Goal: Contribute content: Contribute content

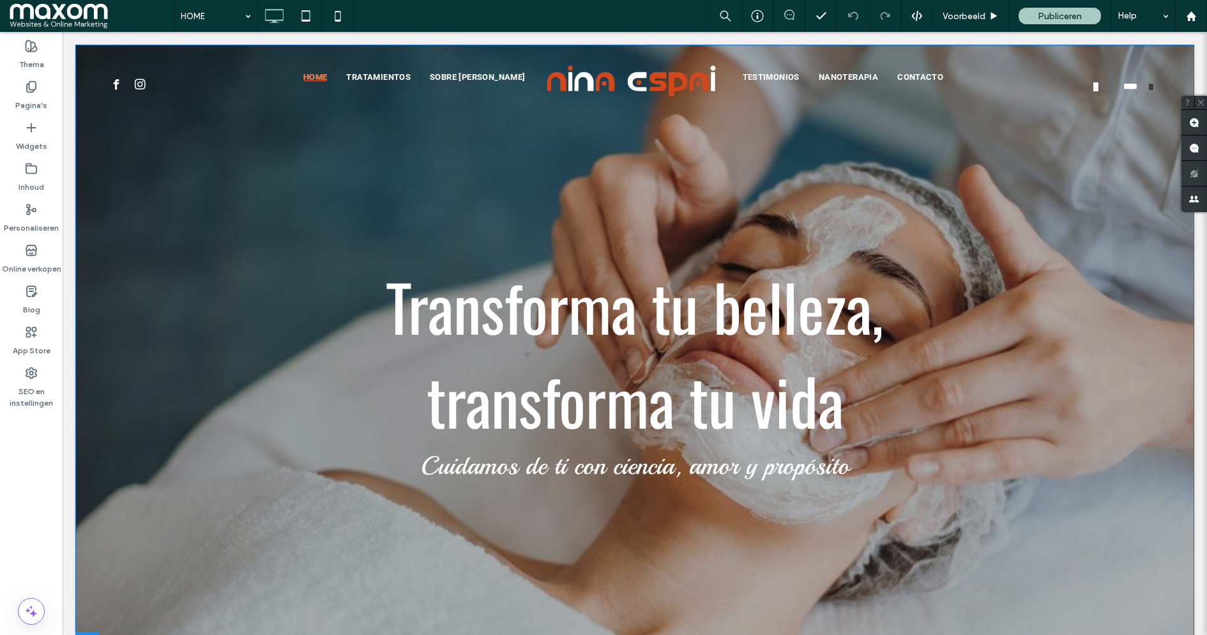
click at [116, 229] on div "Transforma tu belleza, transforma tu vida Cuidamos de ti con ciencia, amor y pr…" at bounding box center [634, 349] width 1119 height 608
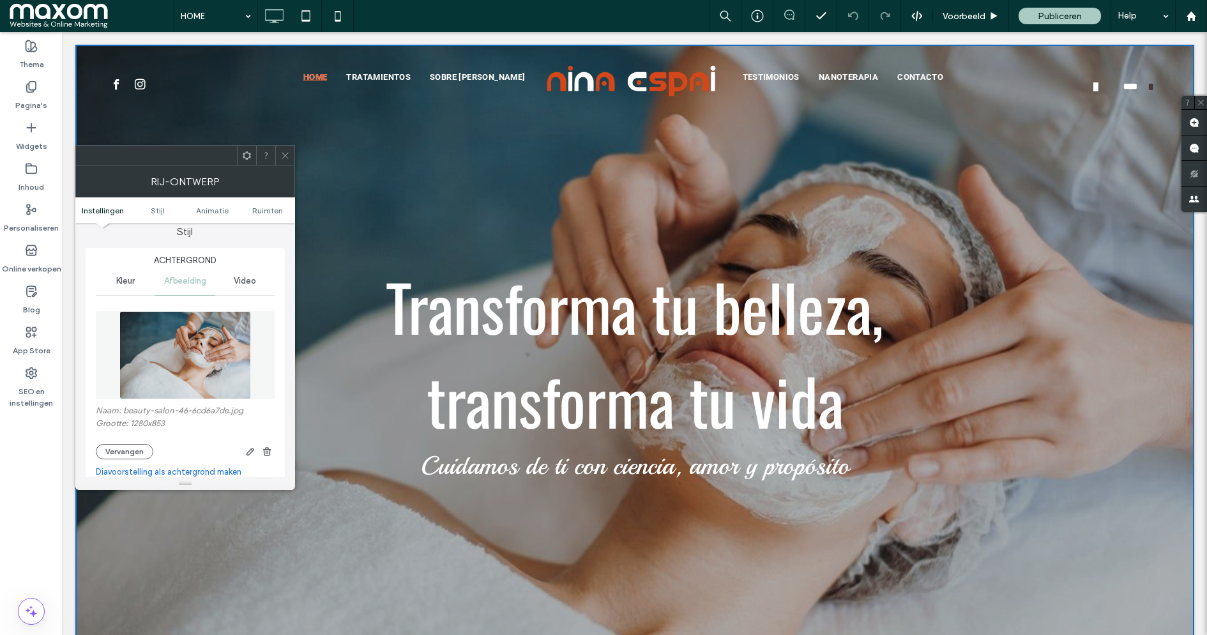
scroll to position [131, 0]
click at [128, 444] on button "Vervangen" at bounding box center [124, 449] width 57 height 15
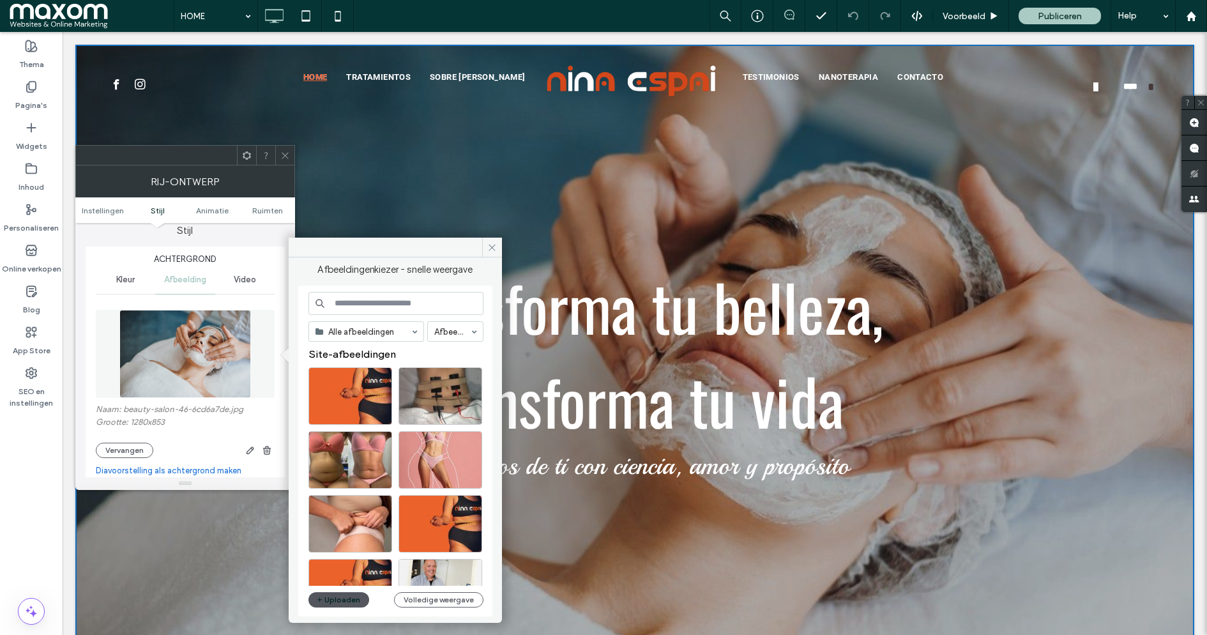
click at [352, 593] on button "Uploaden" at bounding box center [338, 599] width 61 height 15
click at [495, 246] on icon at bounding box center [492, 248] width 10 height 10
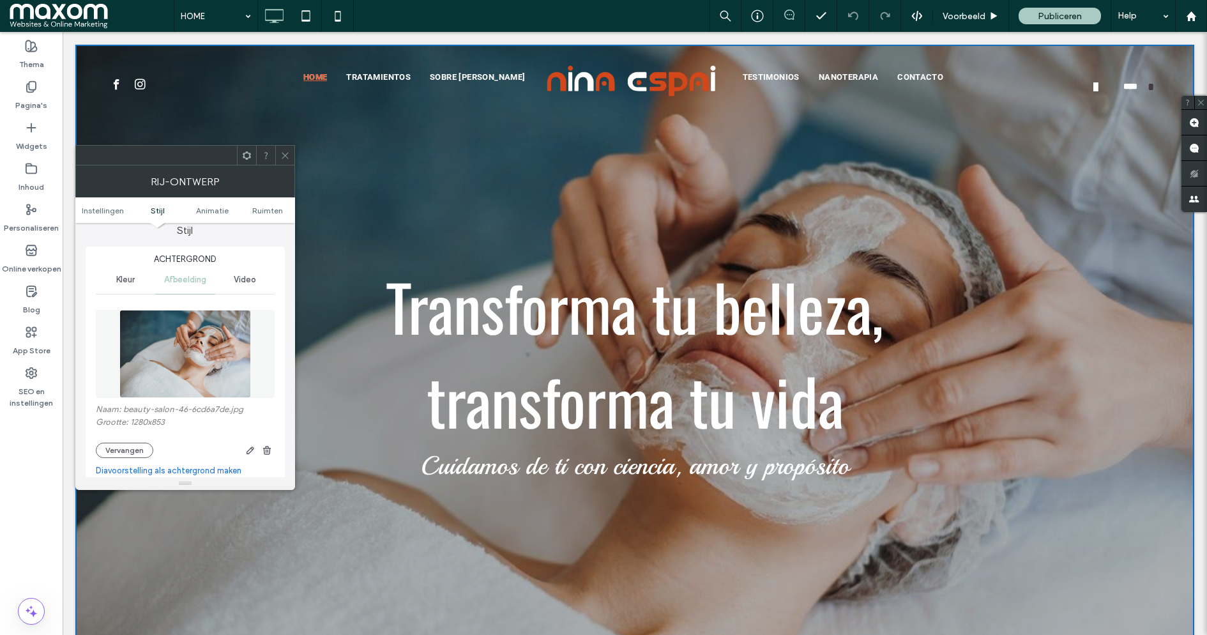
click at [285, 152] on icon at bounding box center [285, 156] width 10 height 10
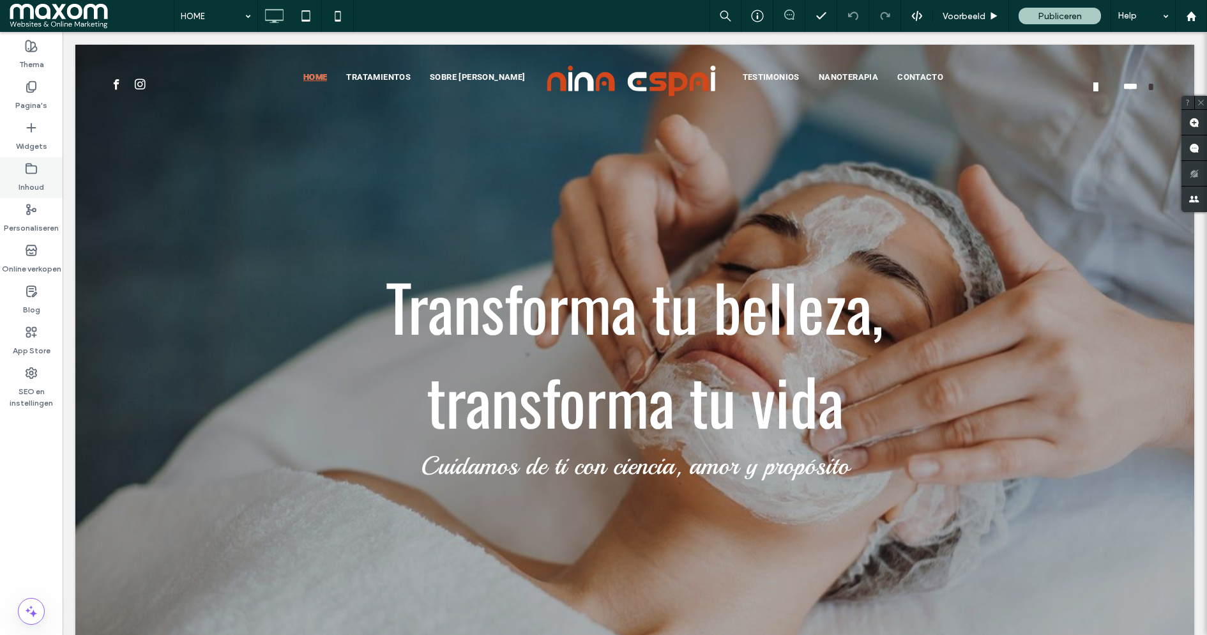
click at [32, 168] on icon at bounding box center [31, 168] width 13 height 13
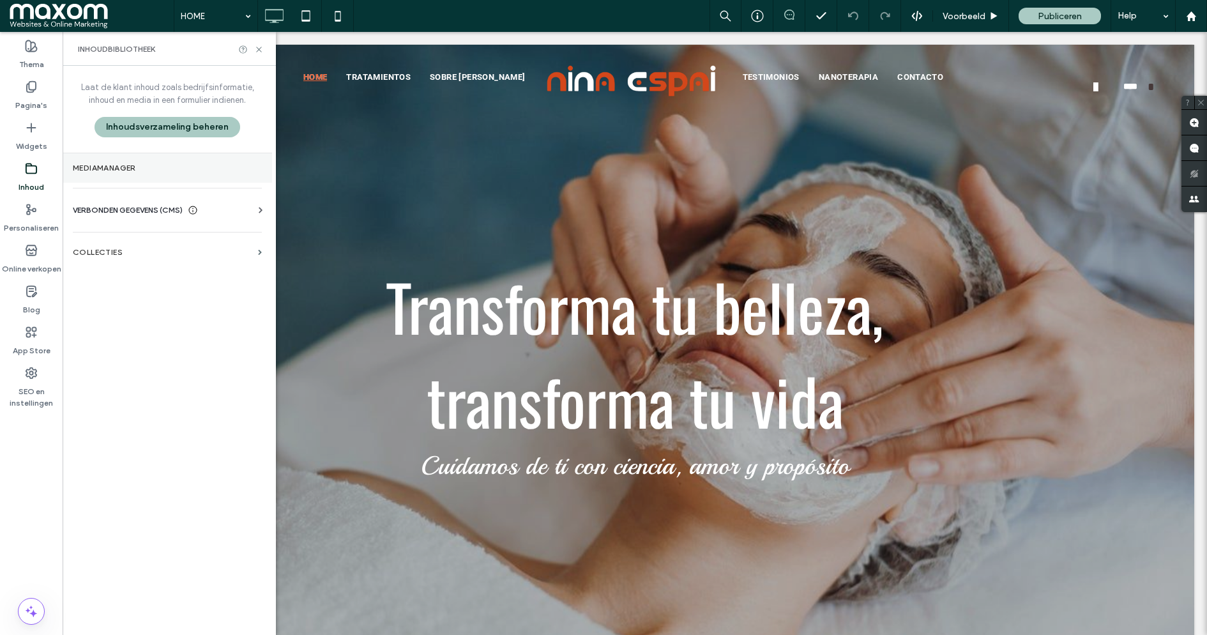
click at [160, 172] on section "Mediamanager" at bounding box center [167, 167] width 209 height 29
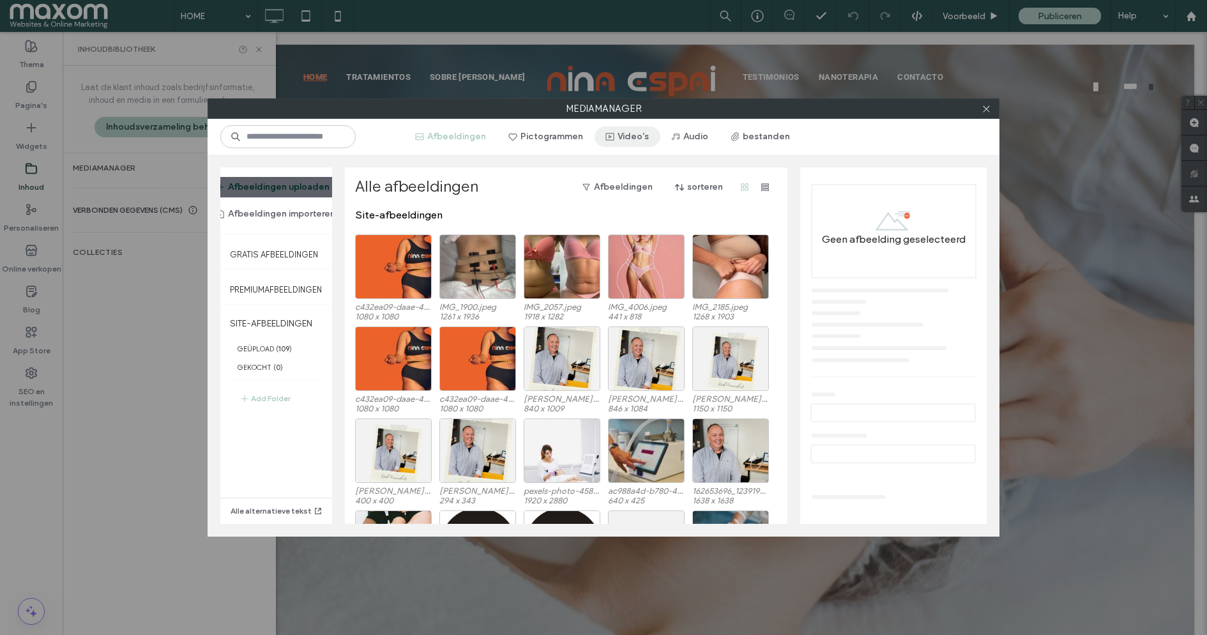
click at [639, 137] on button "Video's" at bounding box center [627, 136] width 66 height 20
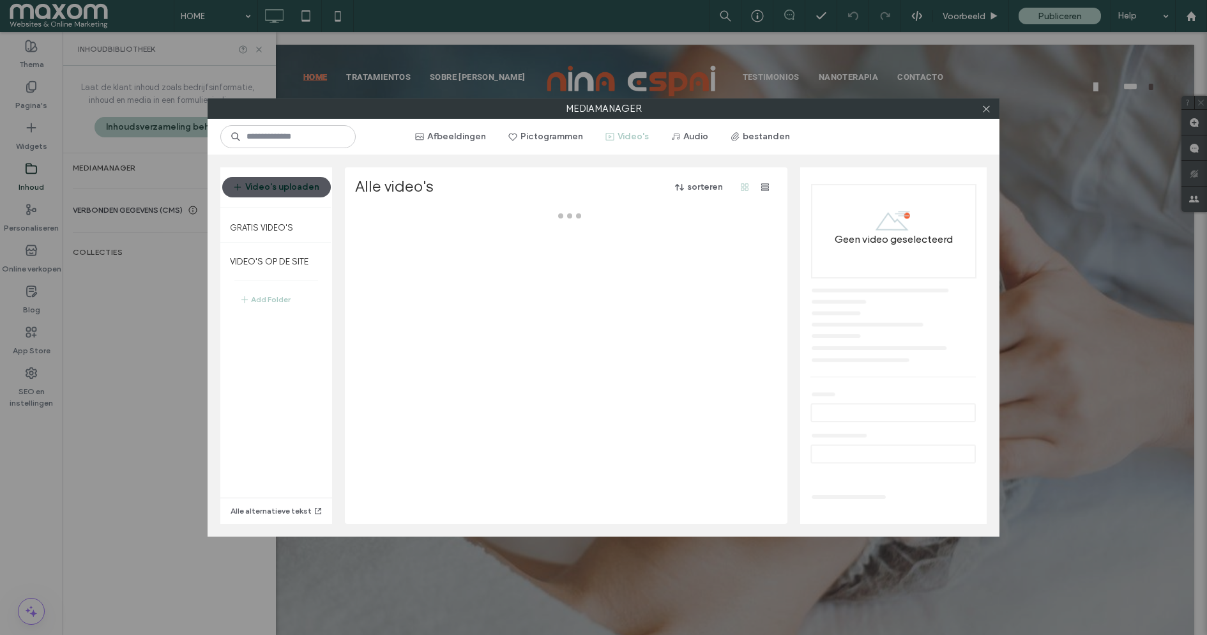
click at [292, 187] on button "Video's uploaden" at bounding box center [276, 187] width 109 height 20
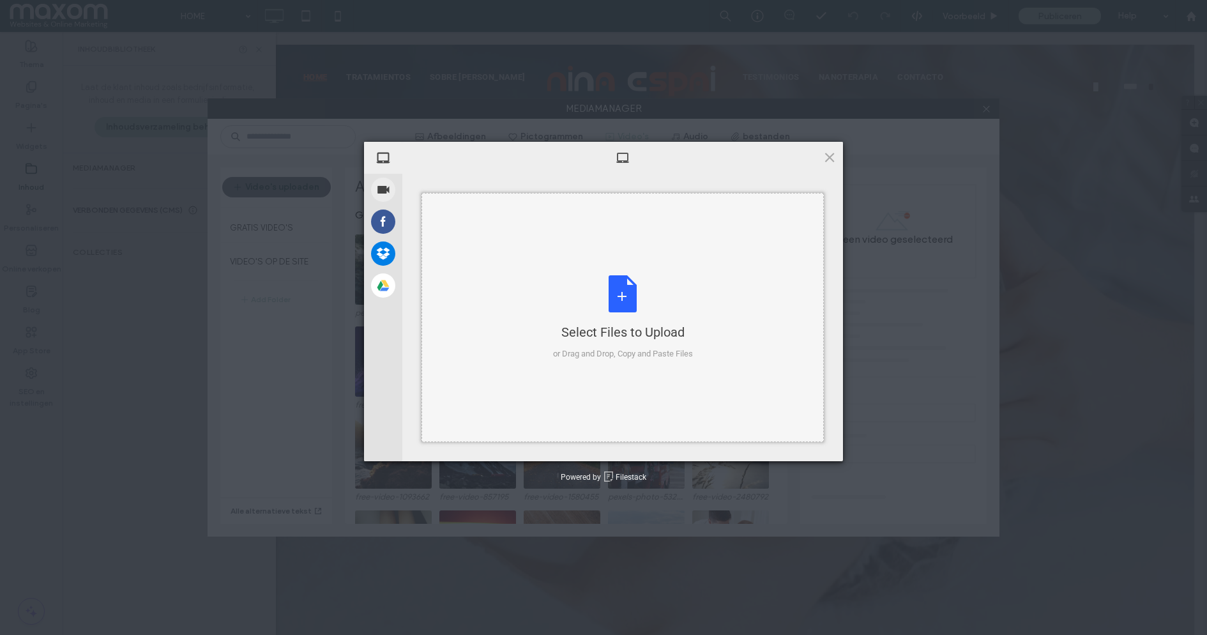
click at [635, 271] on div "Select Files to Upload or Drag and Drop, Copy and Paste Files" at bounding box center [622, 317] width 402 height 249
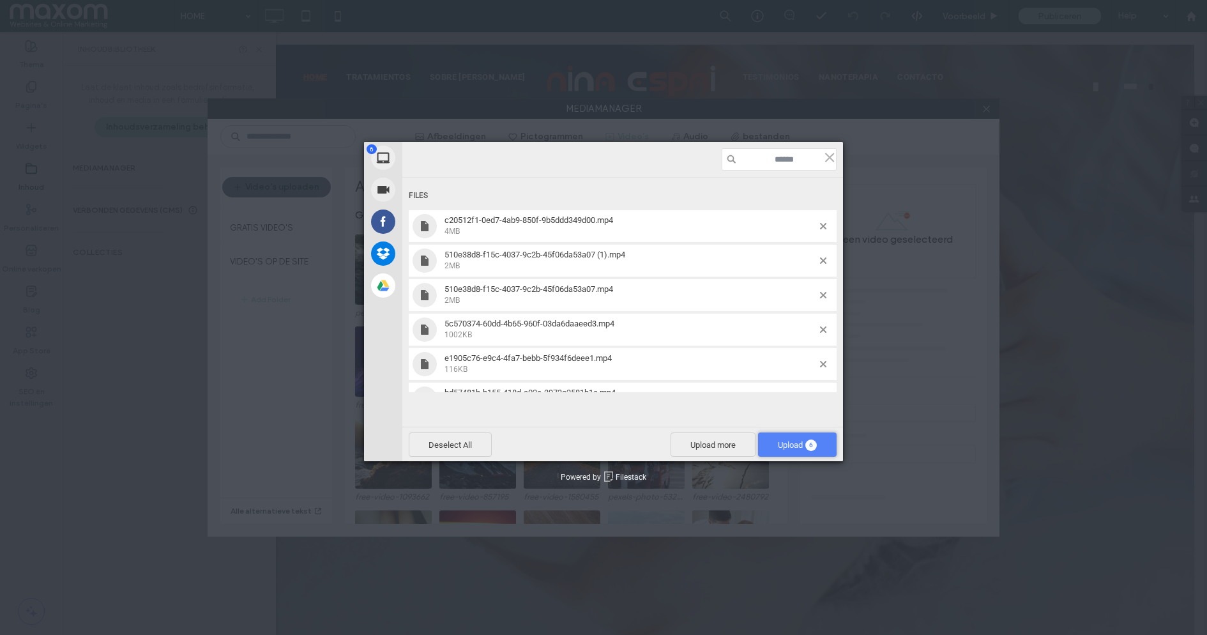
click at [794, 440] on span "Upload 6" at bounding box center [797, 445] width 39 height 10
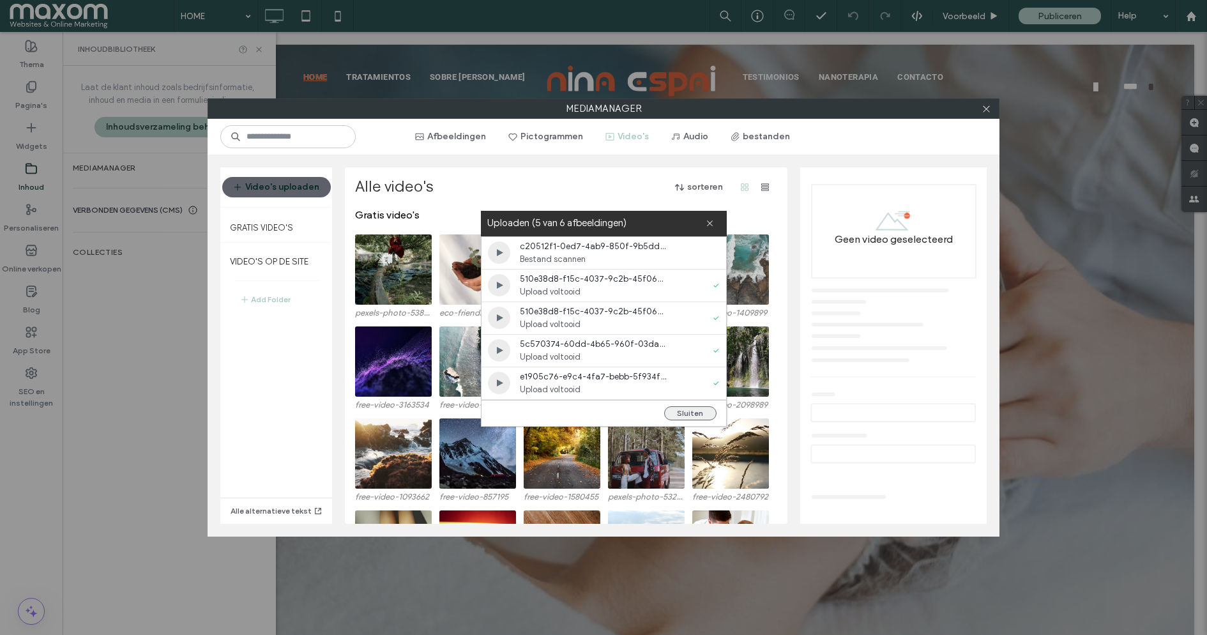
click at [689, 406] on button "Sluiten" at bounding box center [690, 413] width 52 height 14
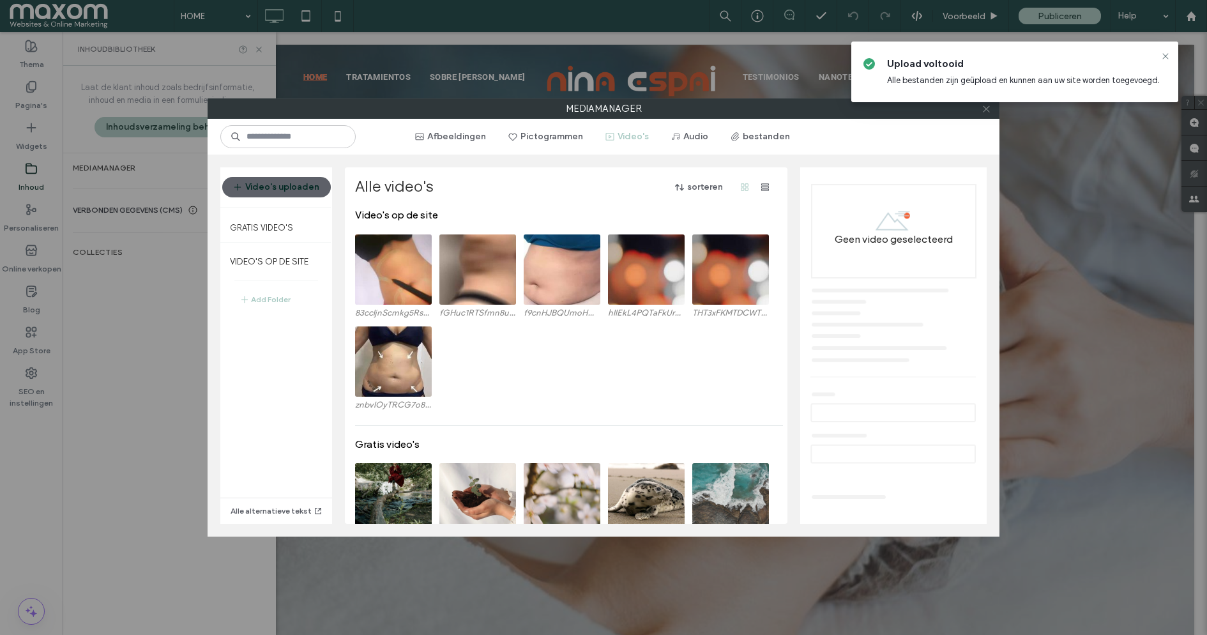
click at [988, 112] on icon at bounding box center [986, 109] width 10 height 10
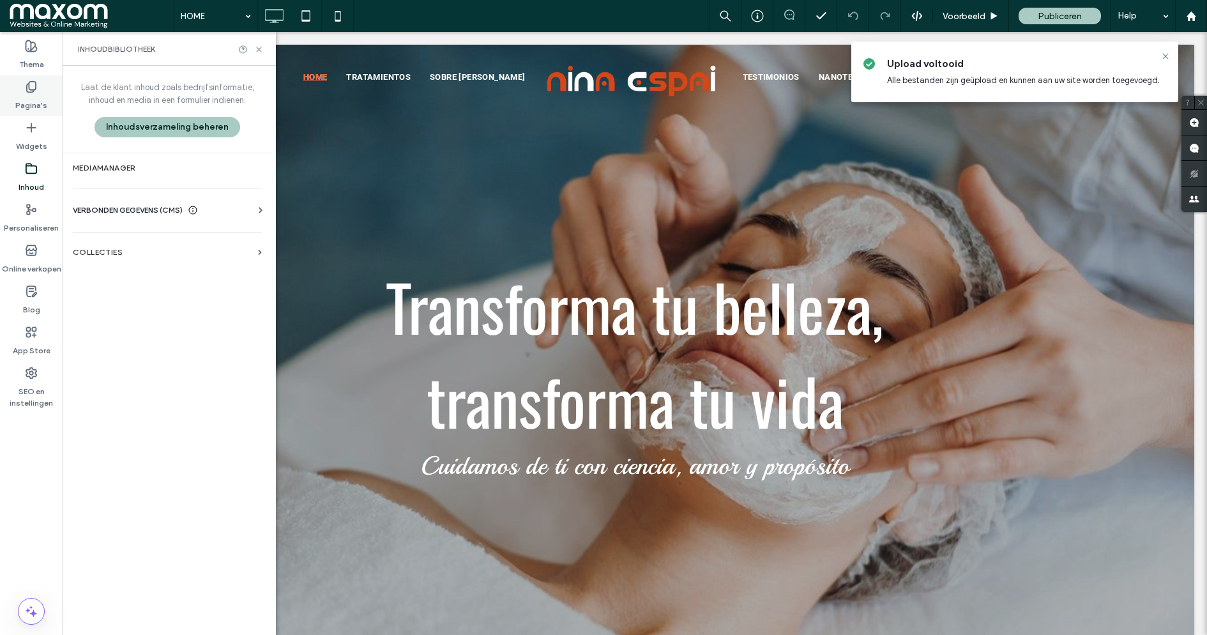
click at [30, 102] on label "Pagina's" at bounding box center [31, 102] width 32 height 18
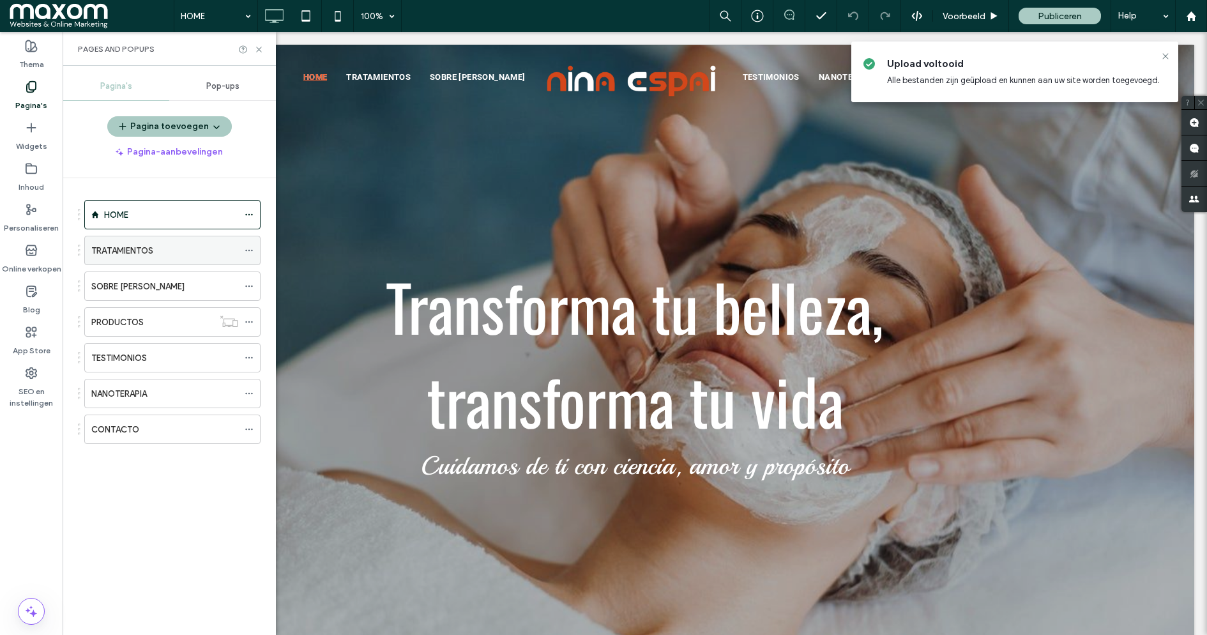
click at [144, 242] on label "TRATAMIENTOS" at bounding box center [122, 250] width 62 height 22
click at [260, 50] on icon at bounding box center [259, 50] width 10 height 10
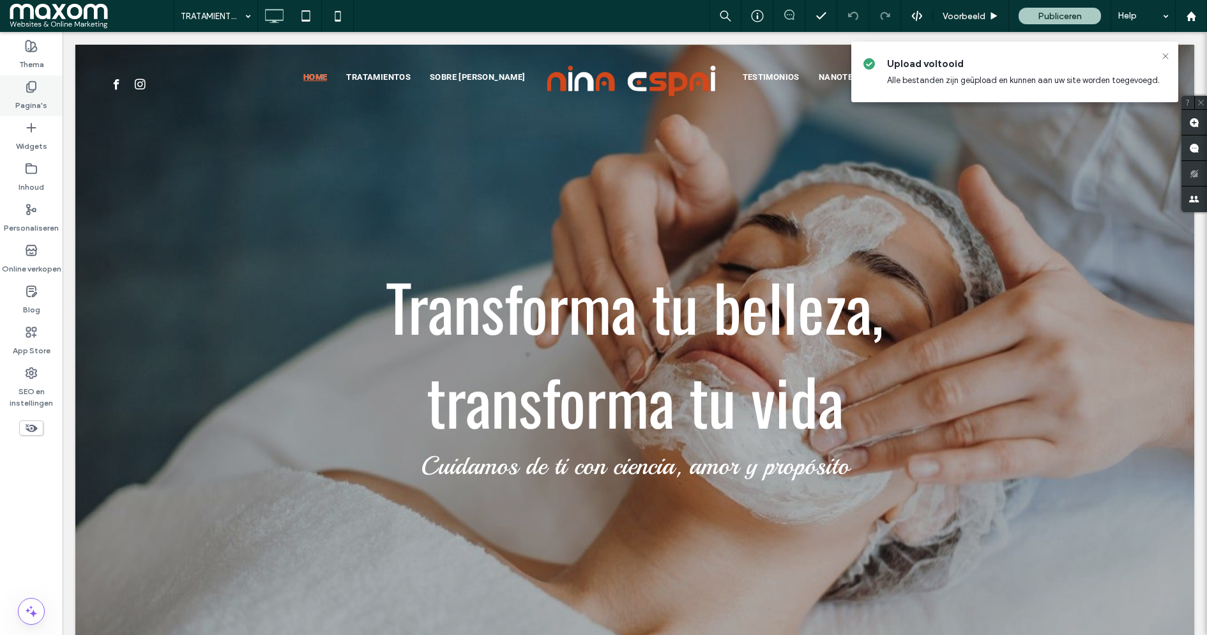
click at [43, 96] on label "Pagina's" at bounding box center [31, 102] width 32 height 18
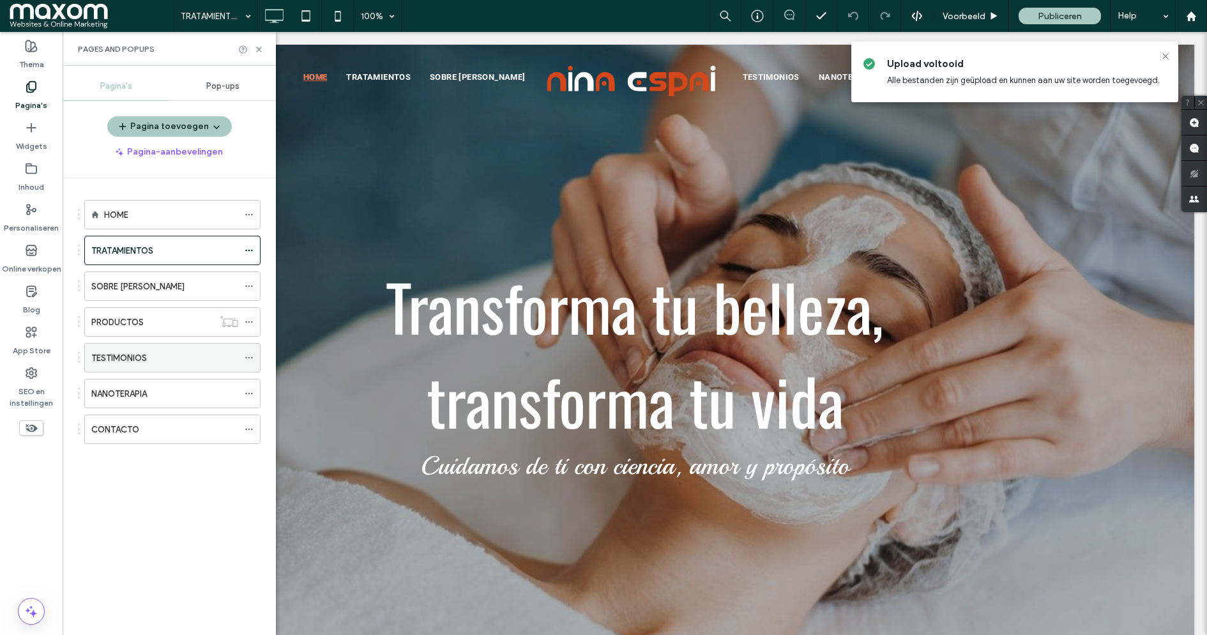
click at [168, 352] on div "TESTIMONIOS" at bounding box center [164, 357] width 147 height 13
click at [257, 46] on icon at bounding box center [259, 50] width 10 height 10
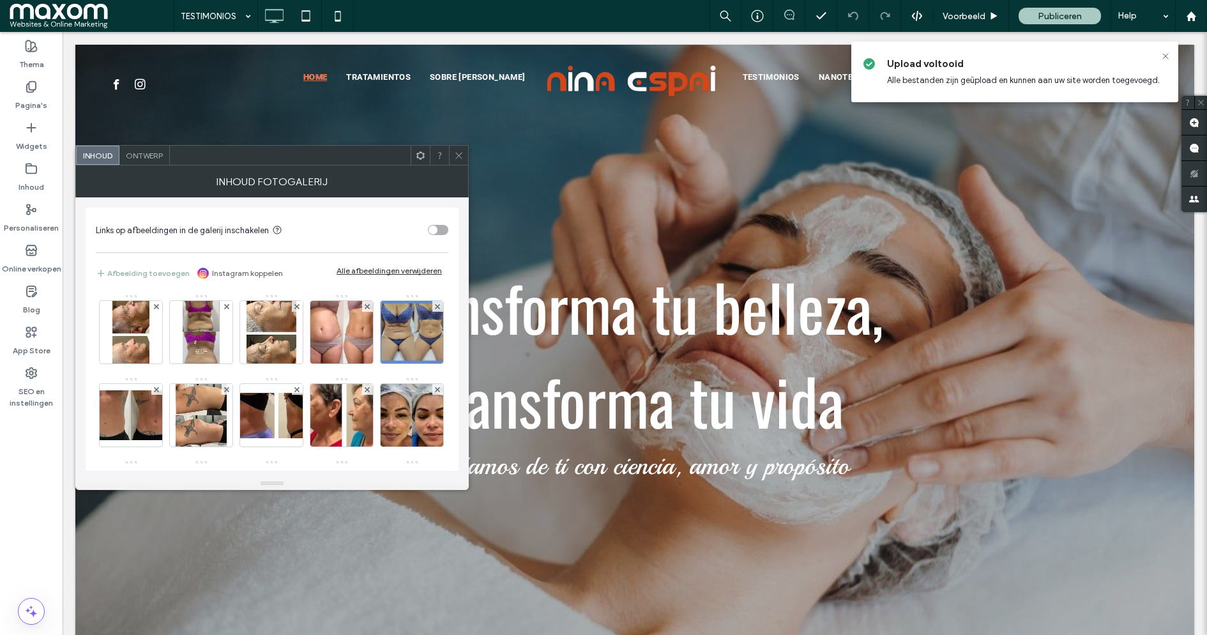
click at [140, 273] on button "Afbeelding toevoegen" at bounding box center [143, 273] width 94 height 15
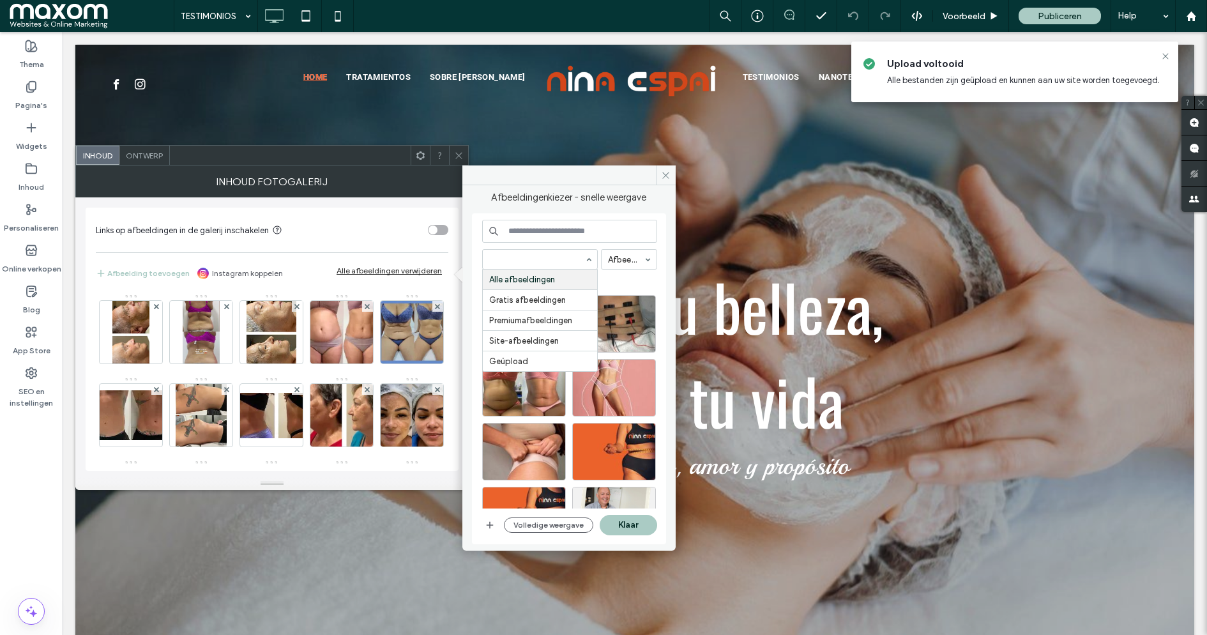
click at [663, 259] on div "Alle afbeeldingen Gratis afbeeldingen Premiumafbeeldingen Site-afbeeldingen Geü…" at bounding box center [569, 378] width 194 height 331
click at [369, 218] on section "Links op afbeeldingen in de galerij inschakelen" at bounding box center [272, 230] width 352 height 32
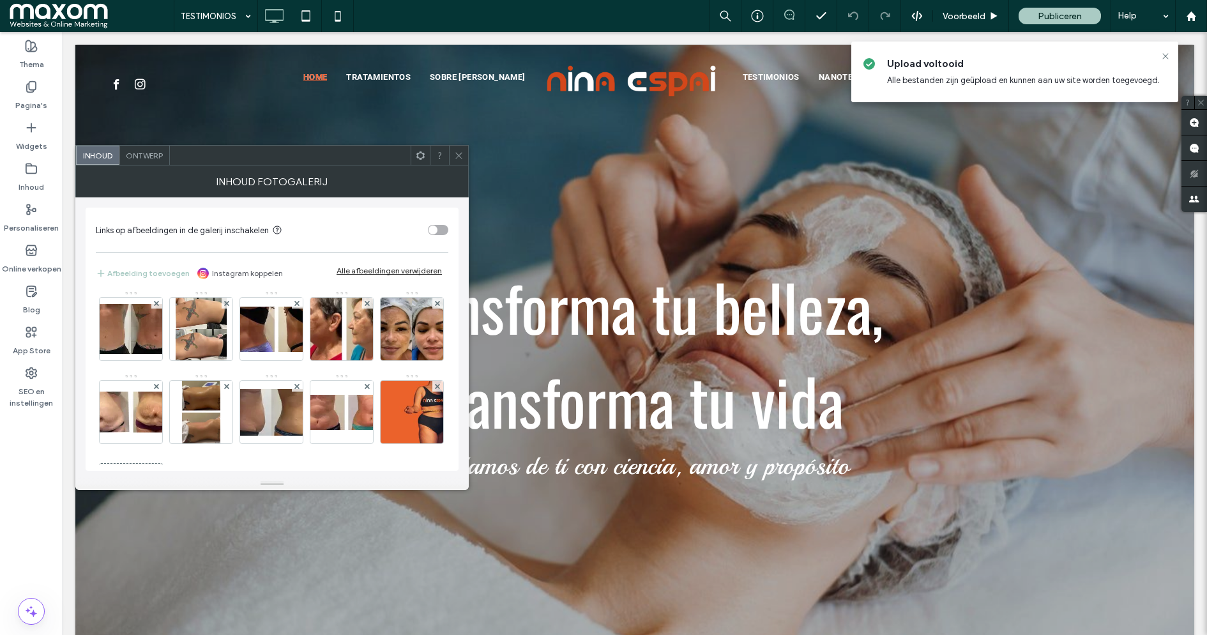
scroll to position [98, 0]
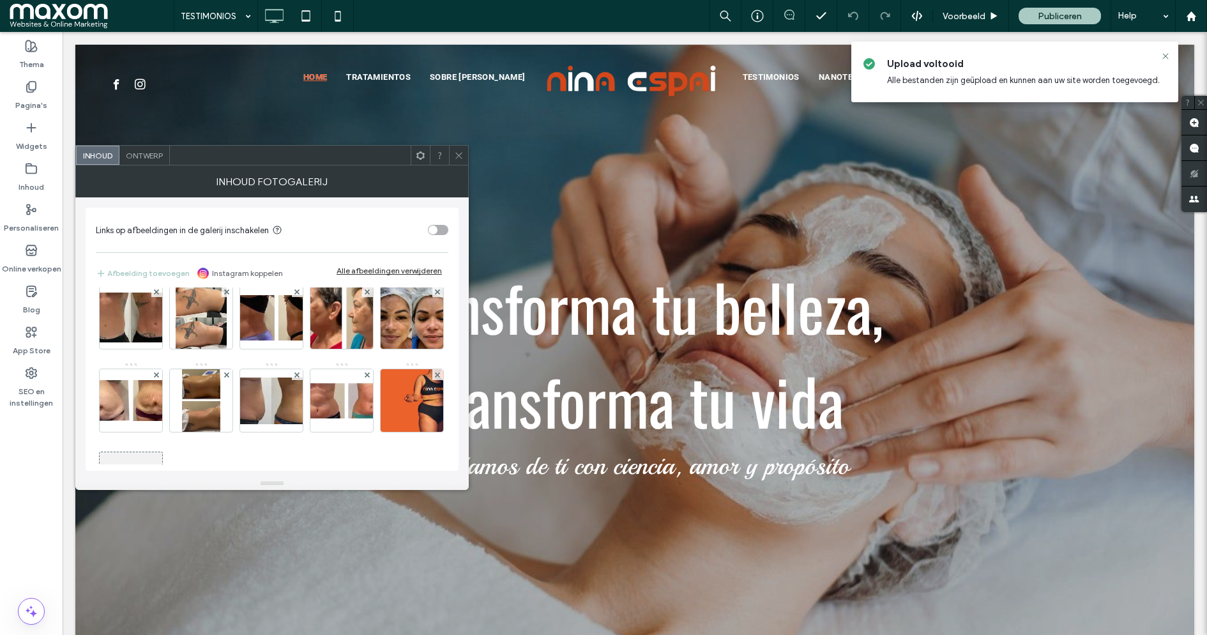
click at [459, 151] on icon at bounding box center [459, 156] width 10 height 10
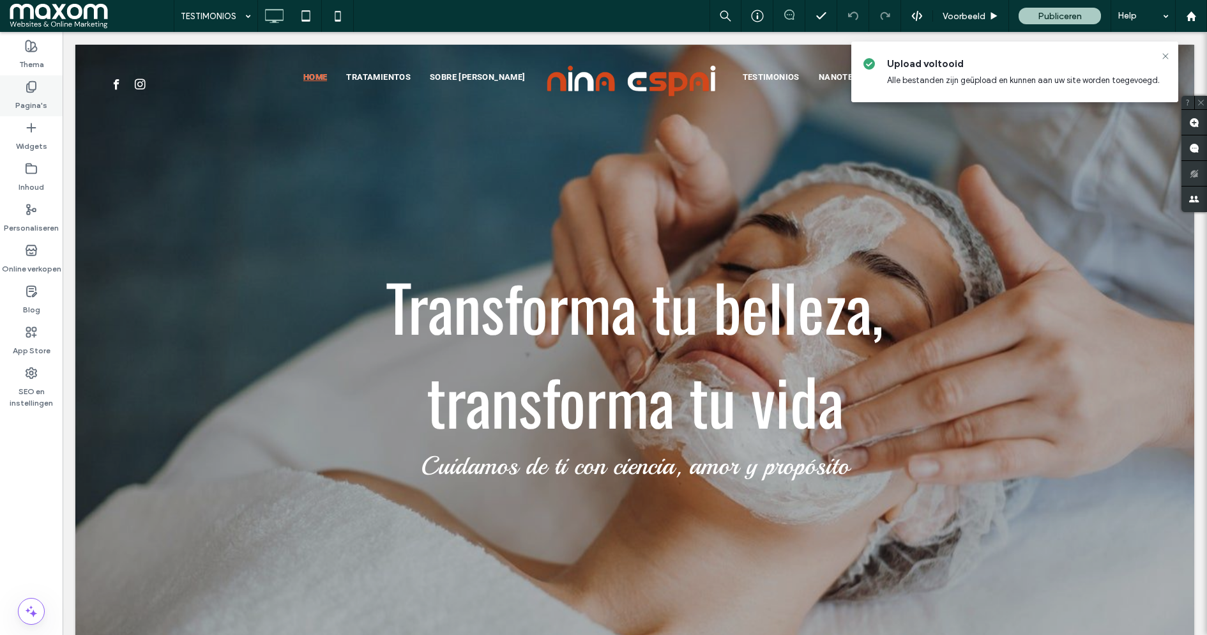
click at [38, 103] on label "Pagina's" at bounding box center [31, 102] width 32 height 18
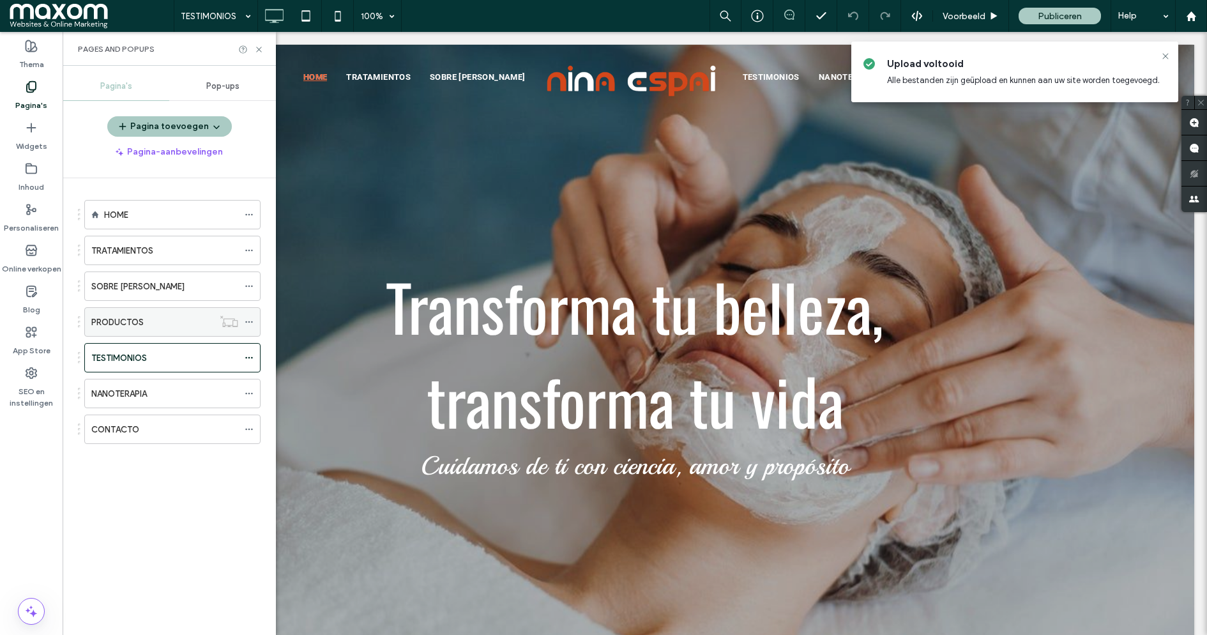
click at [161, 315] on div "PRODUCTOS" at bounding box center [152, 321] width 122 height 13
click at [163, 283] on div "SOBRE [PERSON_NAME]" at bounding box center [164, 286] width 147 height 13
click at [155, 212] on div "HOME" at bounding box center [171, 214] width 134 height 13
click at [185, 258] on div "TRATAMIENTOS" at bounding box center [164, 250] width 147 height 28
click at [260, 49] on icon at bounding box center [259, 50] width 10 height 10
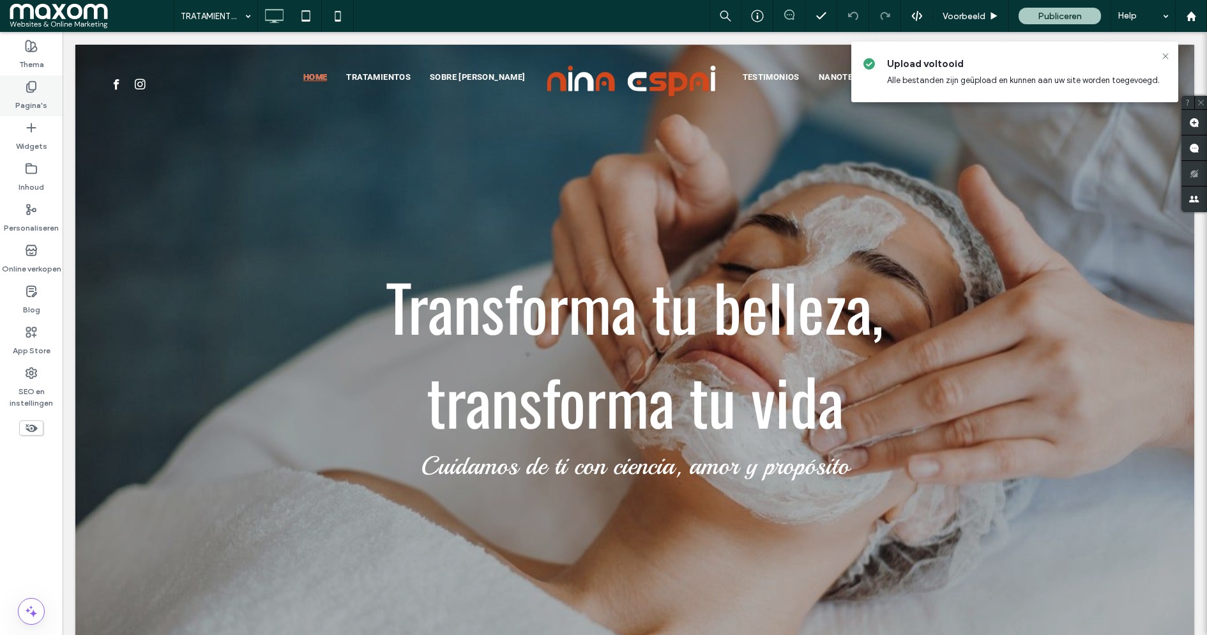
click at [44, 92] on div "Pagina's" at bounding box center [31, 95] width 63 height 41
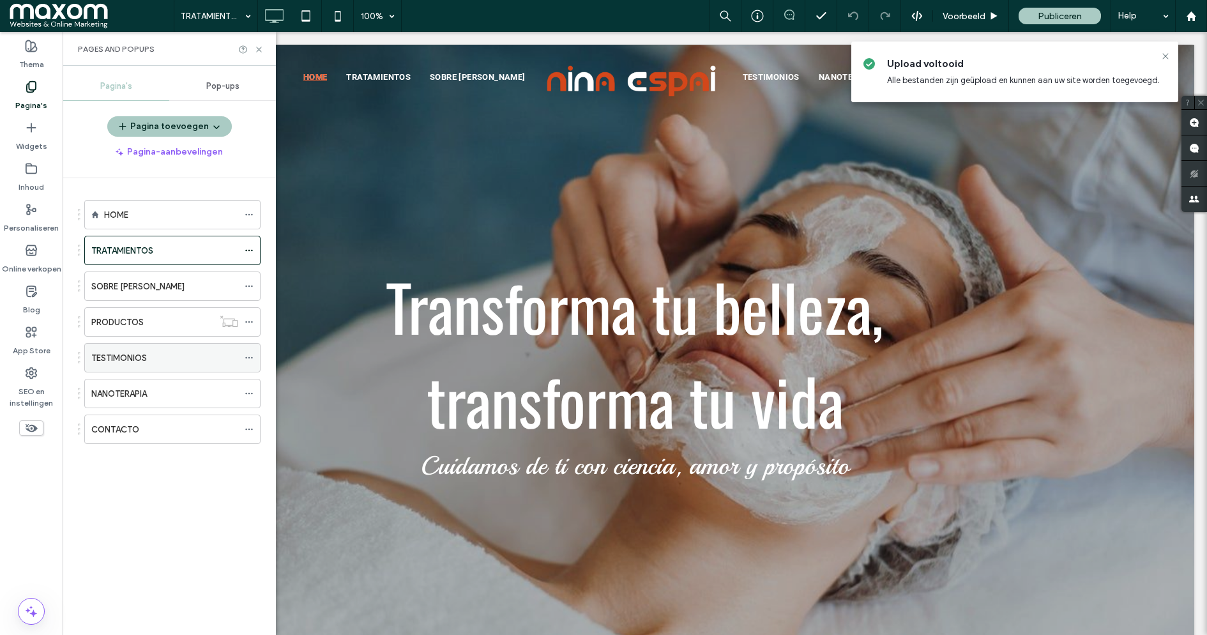
click at [166, 351] on div "TESTIMONIOS" at bounding box center [164, 357] width 147 height 13
click at [260, 49] on icon at bounding box center [259, 50] width 10 height 10
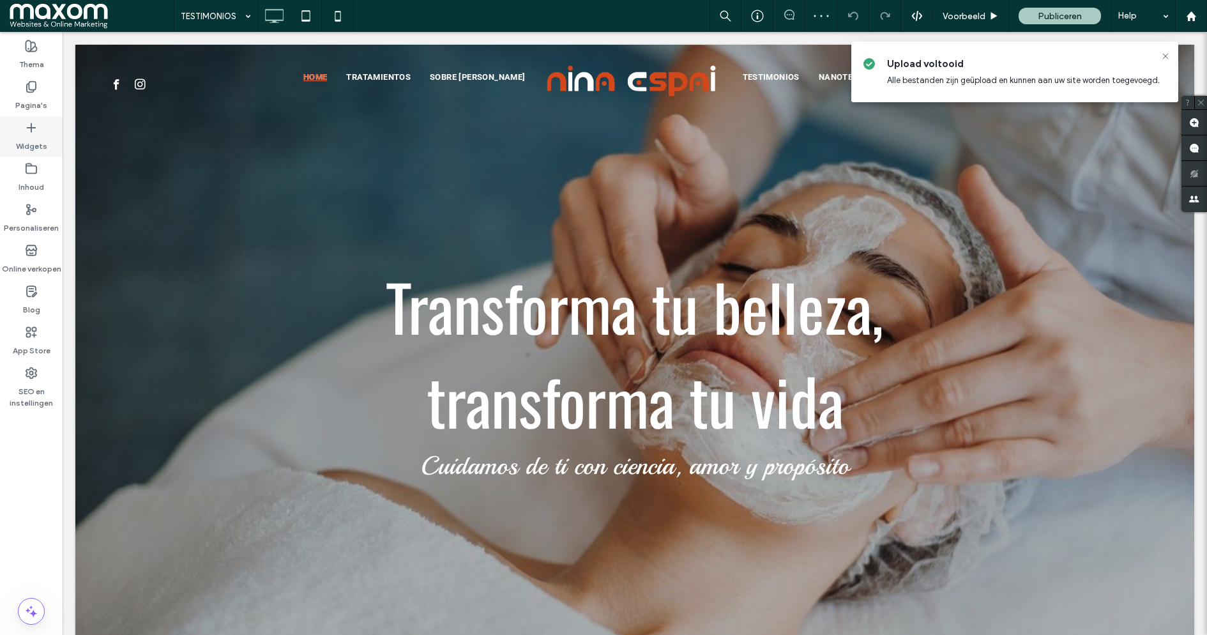
click at [47, 136] on div "Widgets" at bounding box center [31, 136] width 63 height 41
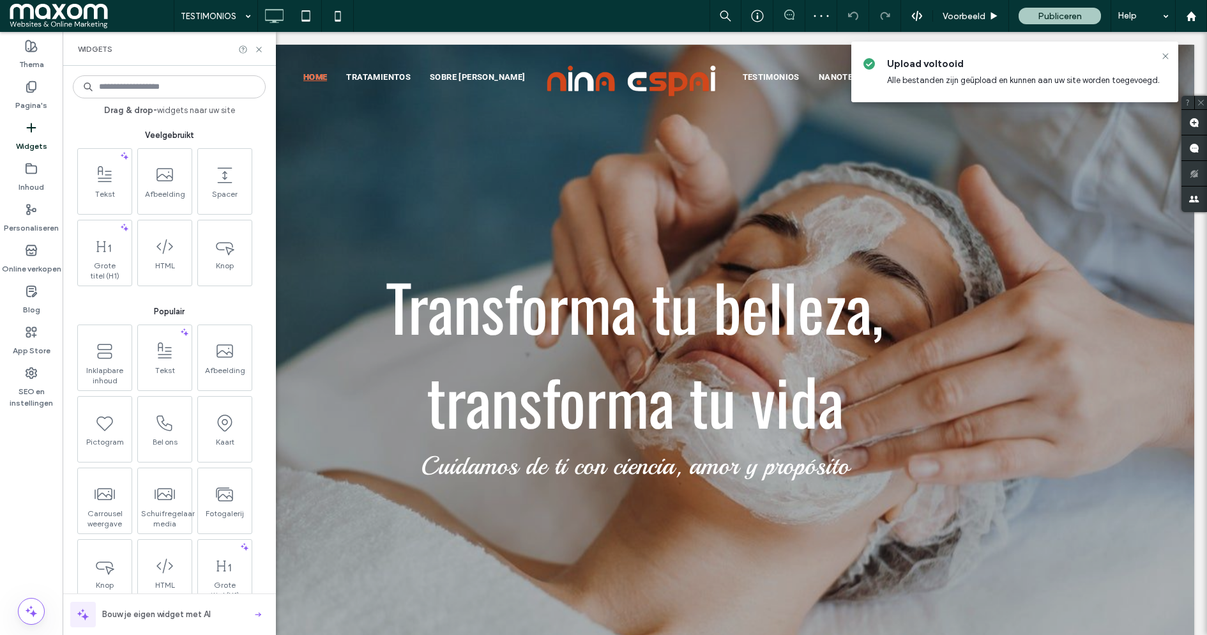
click at [163, 86] on input at bounding box center [169, 86] width 193 height 23
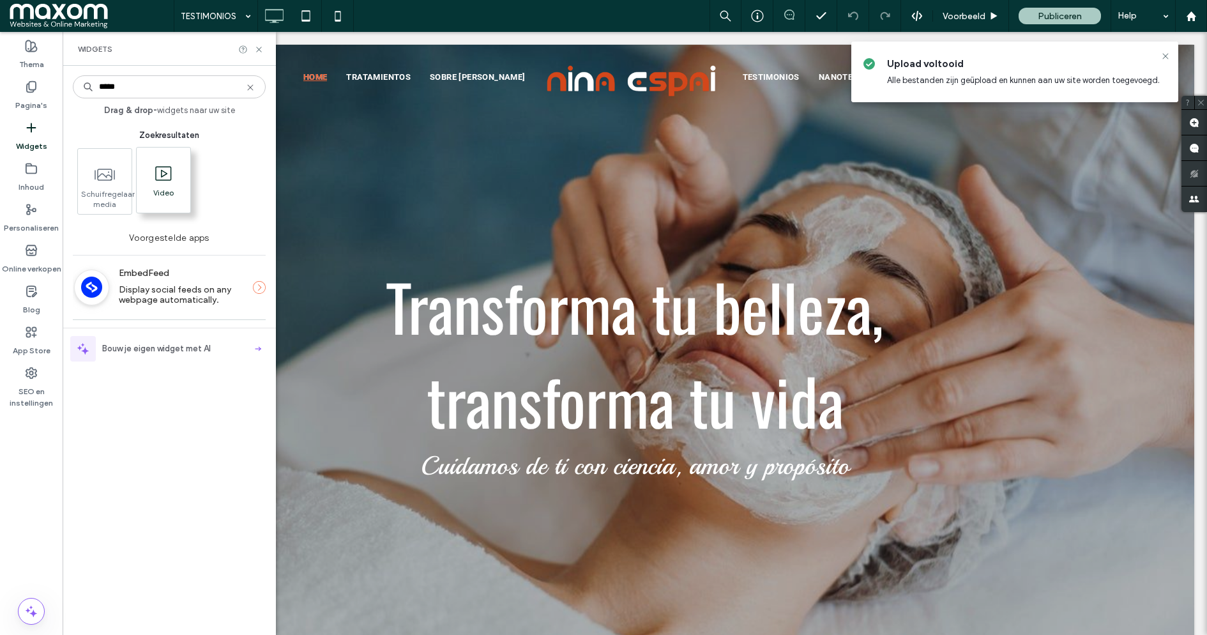
type input "*****"
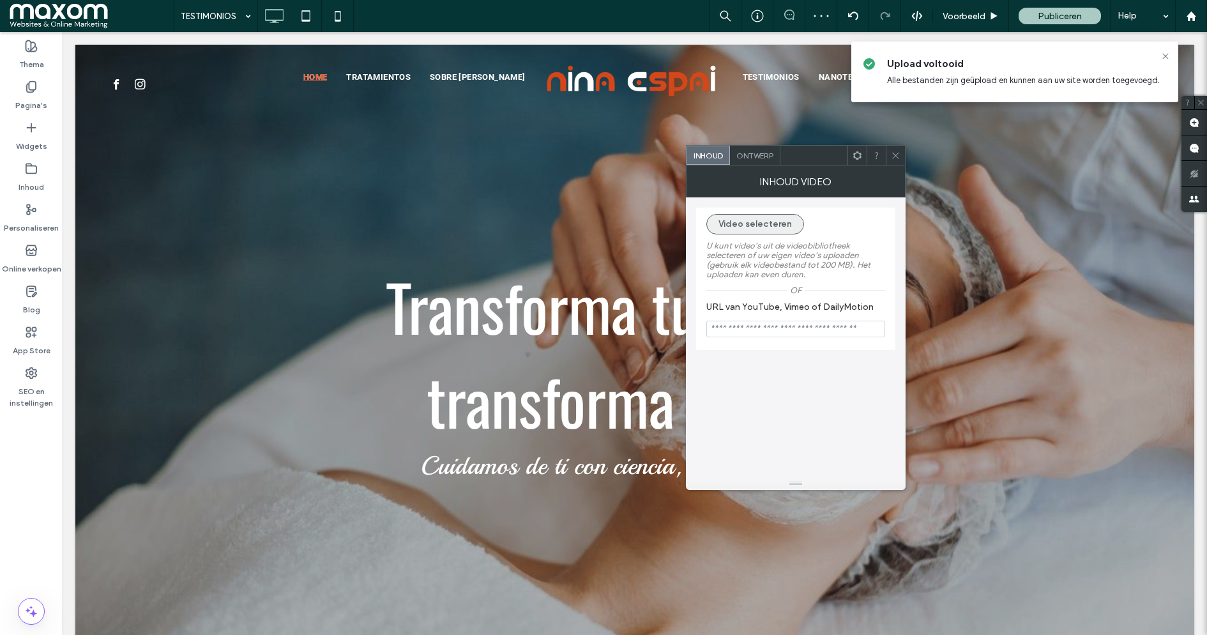
click at [757, 231] on button "Video selecteren" at bounding box center [755, 224] width 98 height 20
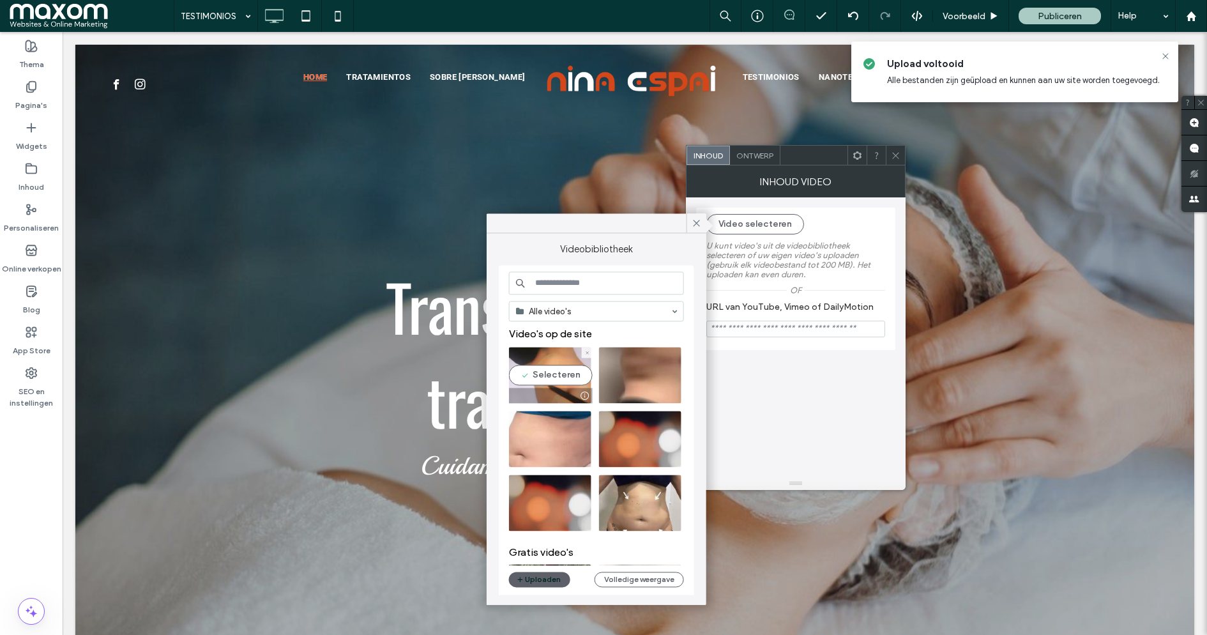
click at [559, 373] on video at bounding box center [550, 375] width 82 height 56
type input "**********"
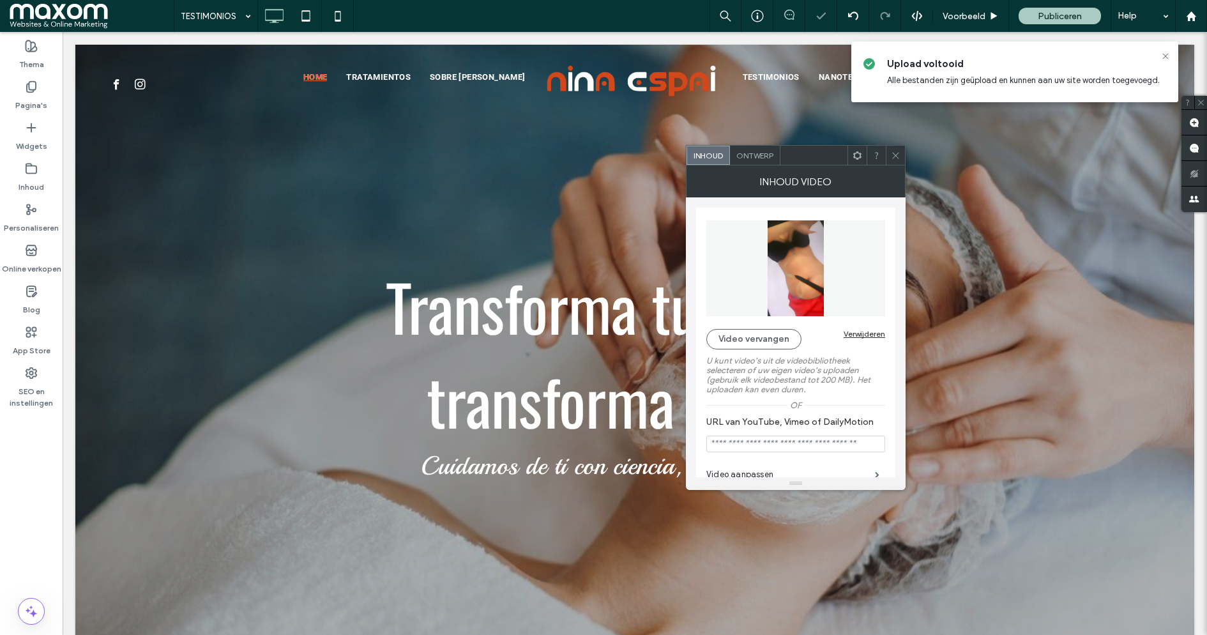
click at [896, 153] on use at bounding box center [895, 155] width 6 height 6
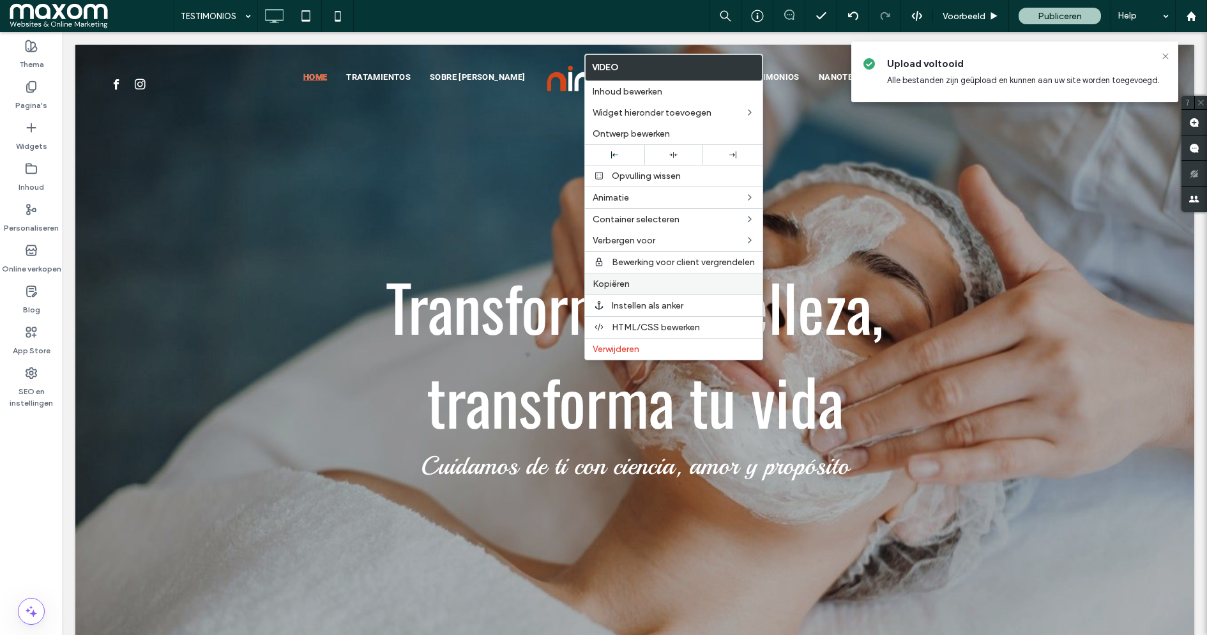
click at [619, 291] on div "Kopiëren" at bounding box center [673, 284] width 177 height 22
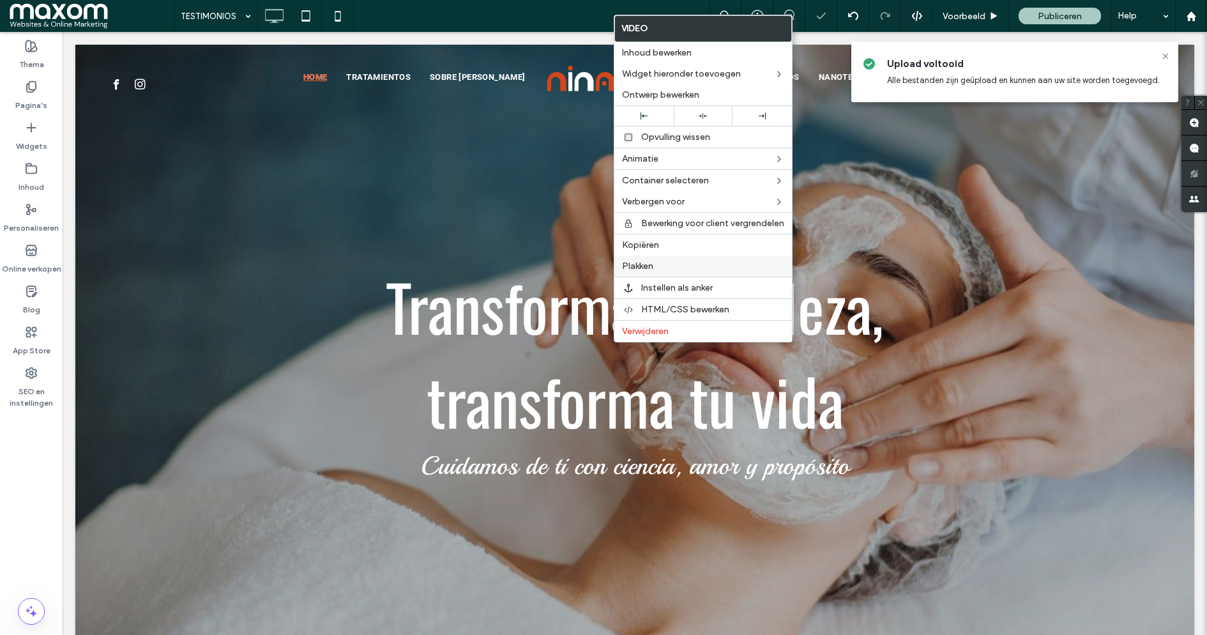
click at [649, 269] on span "Plakken" at bounding box center [637, 265] width 31 height 11
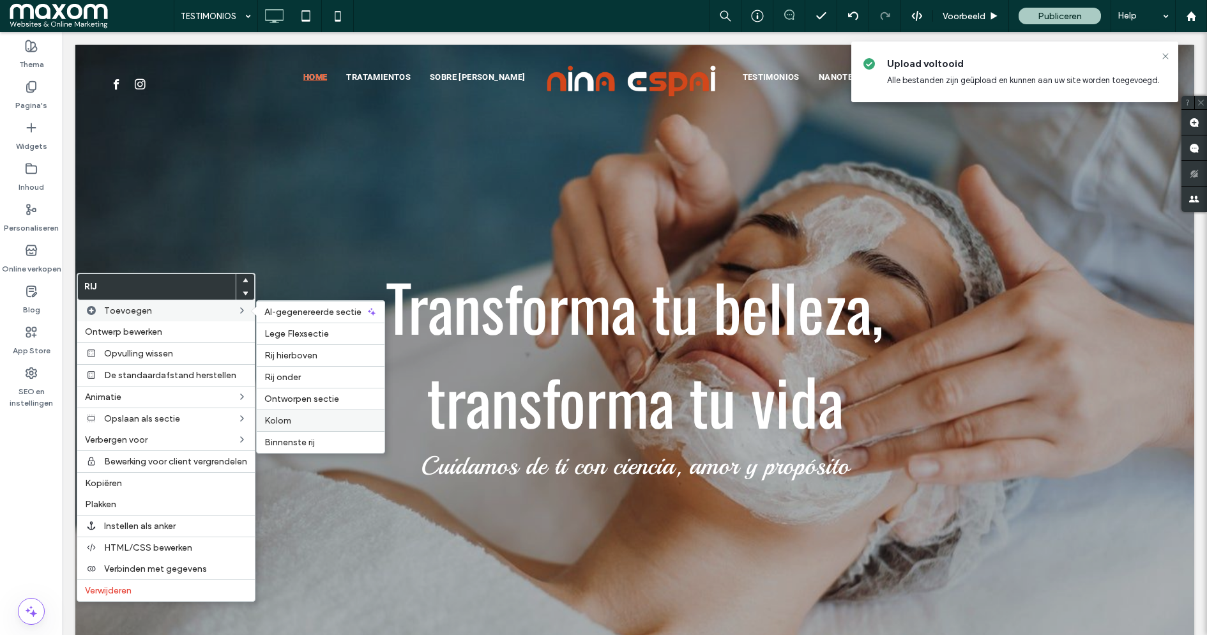
click at [329, 415] on label "Kolom" at bounding box center [320, 420] width 112 height 11
click at [308, 418] on label "Kolom" at bounding box center [320, 420] width 112 height 11
click at [303, 417] on label "Kolom" at bounding box center [320, 420] width 112 height 11
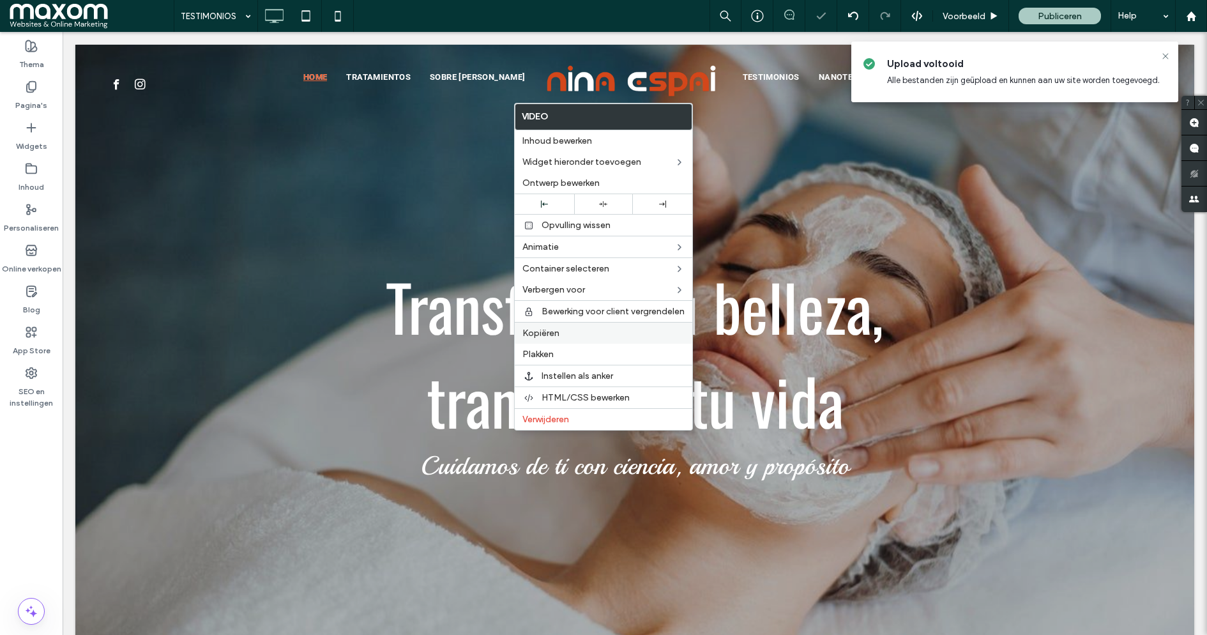
click at [548, 338] on span "Kopiëren" at bounding box center [540, 333] width 37 height 11
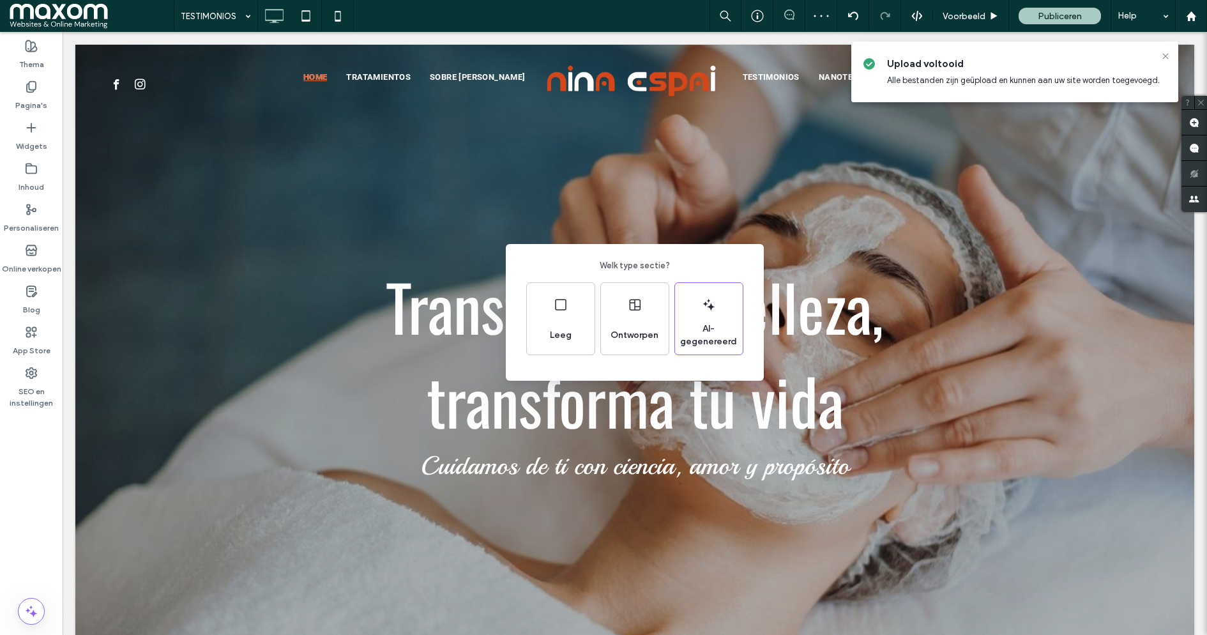
click at [558, 222] on div "Welk type sectie? [PERSON_NAME] AI-gegenereerd" at bounding box center [603, 348] width 1207 height 697
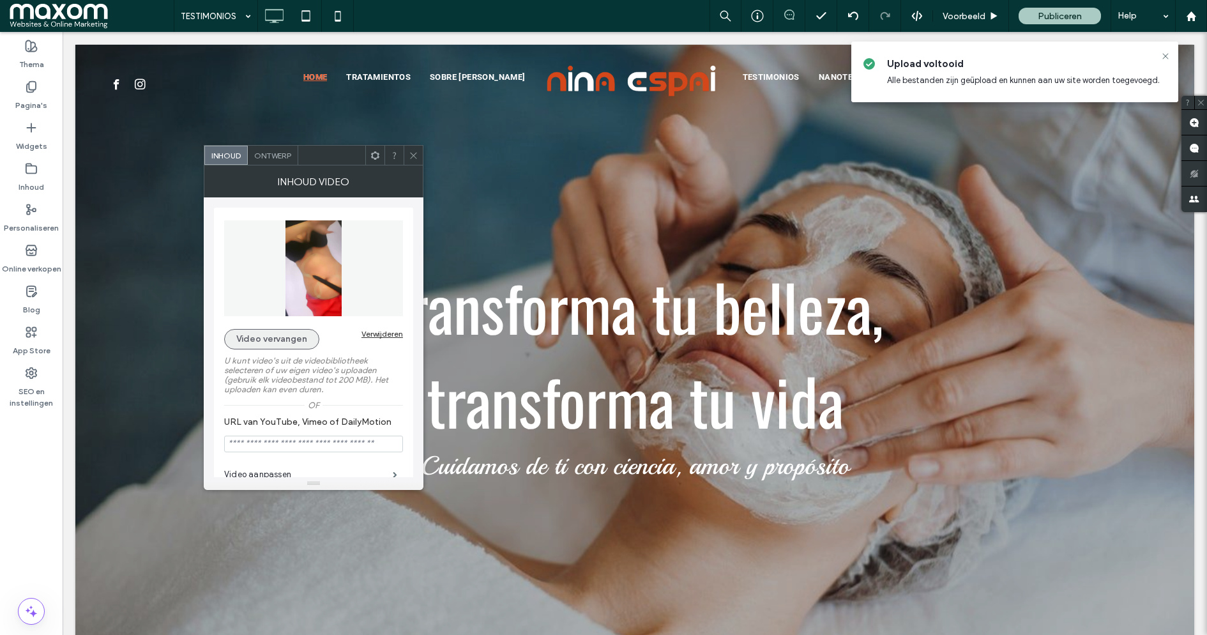
click at [282, 335] on button "Video vervangen" at bounding box center [271, 339] width 95 height 20
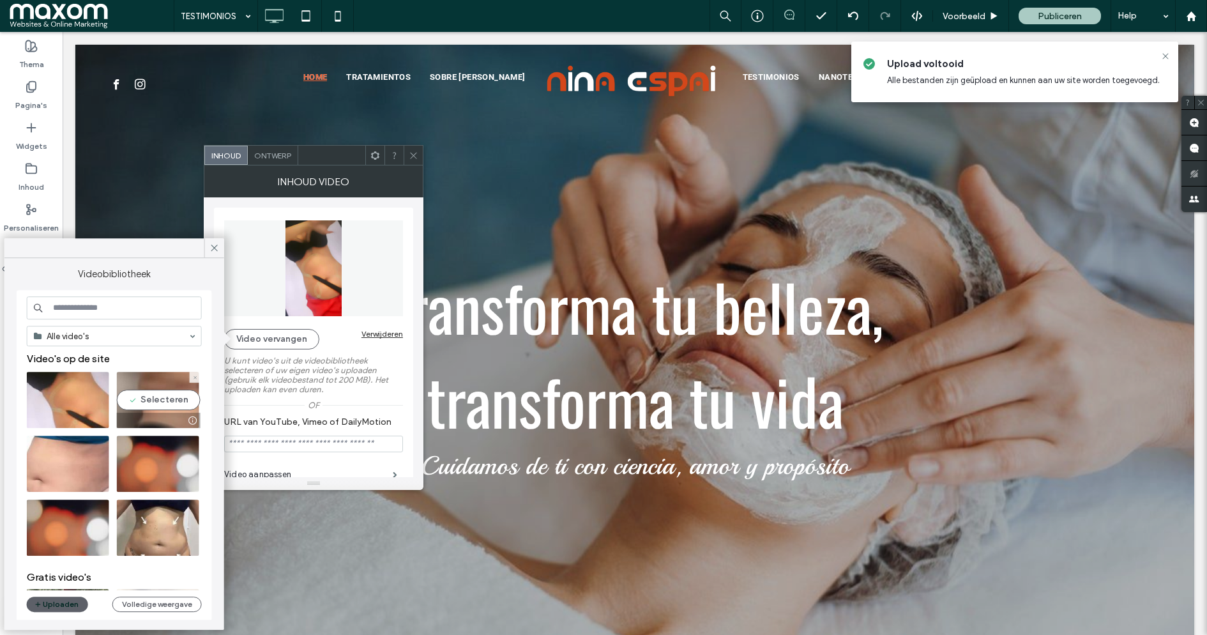
click at [157, 404] on video at bounding box center [158, 400] width 82 height 56
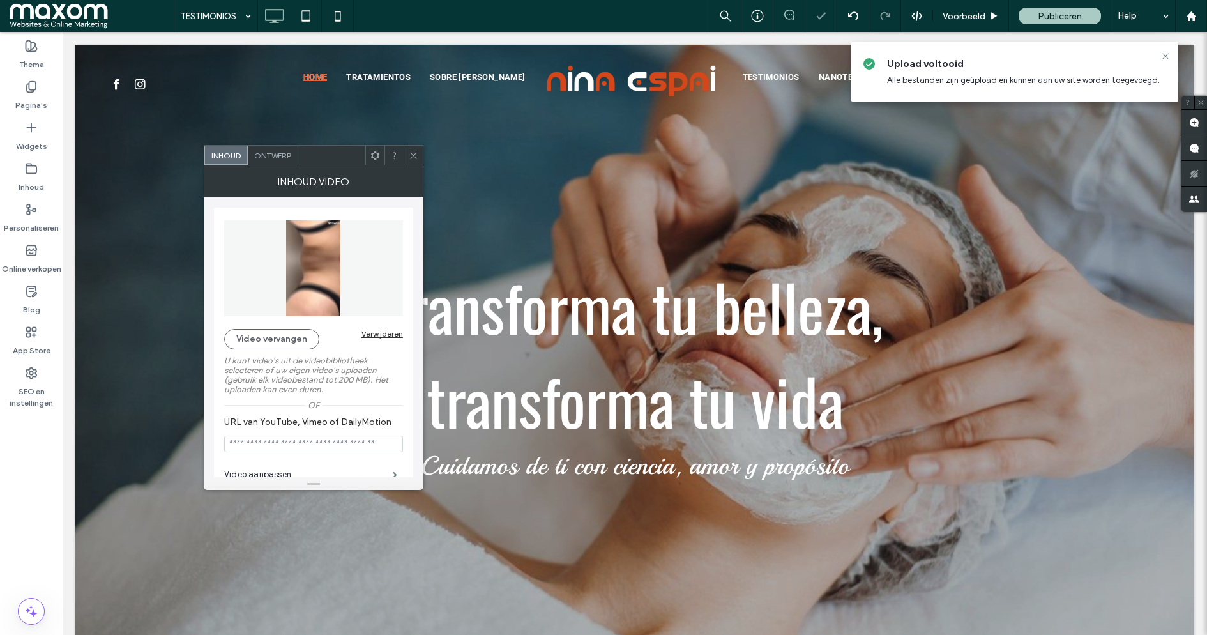
click at [416, 153] on icon at bounding box center [414, 156] width 10 height 10
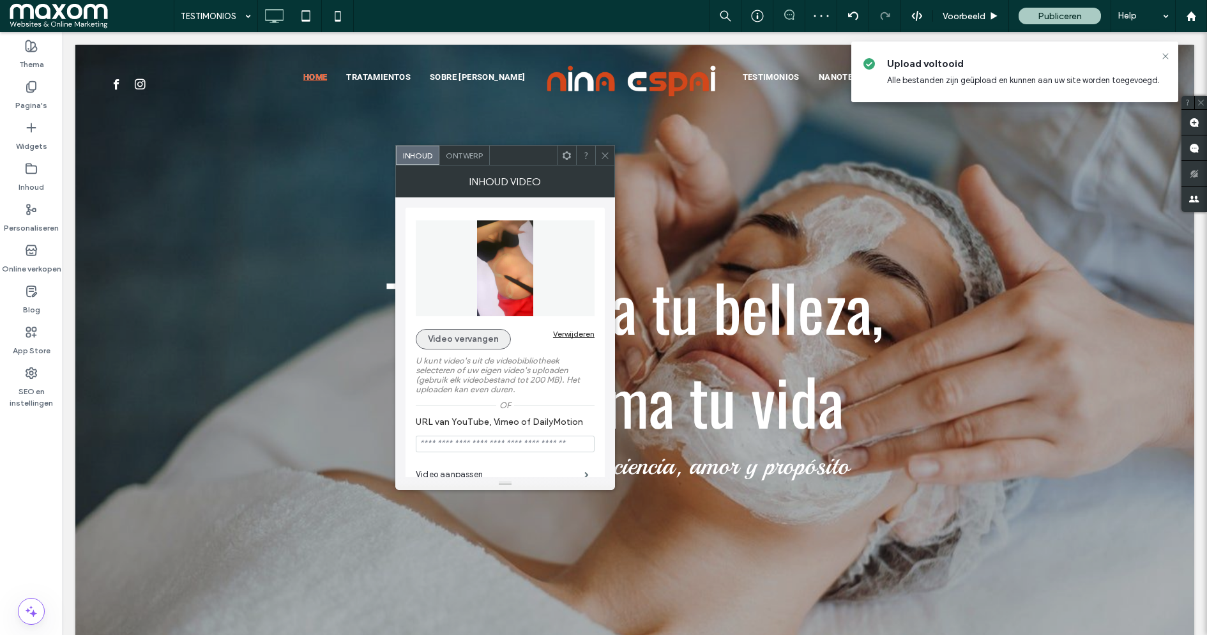
click at [477, 340] on button "Video vervangen" at bounding box center [463, 339] width 95 height 20
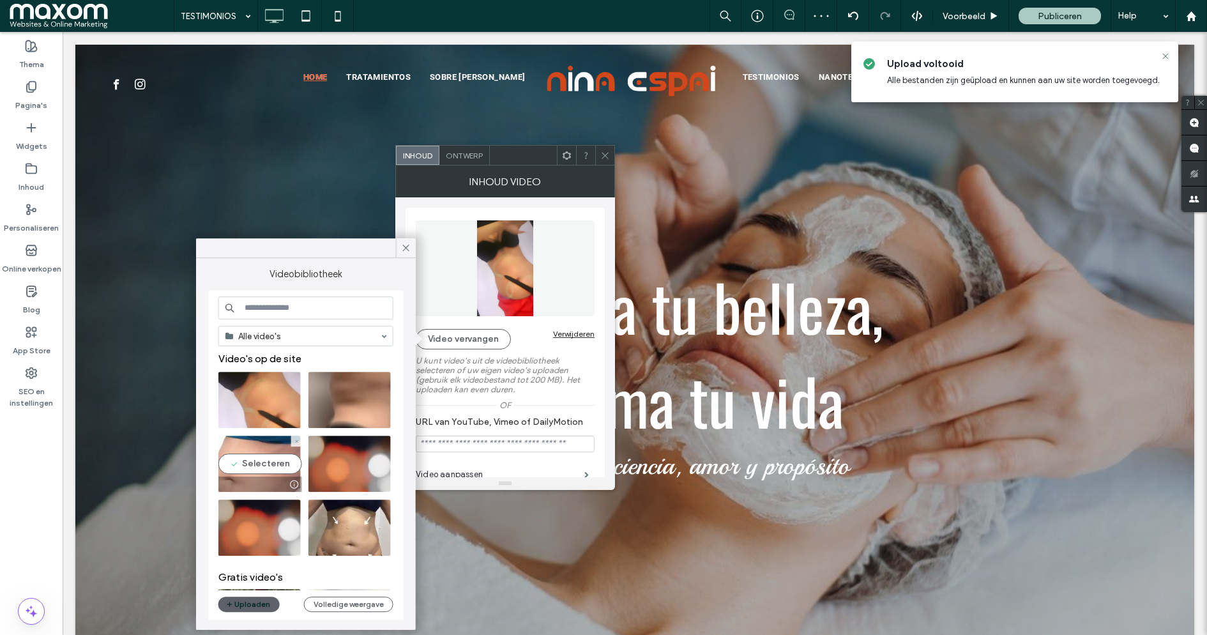
click at [253, 460] on video at bounding box center [259, 463] width 82 height 56
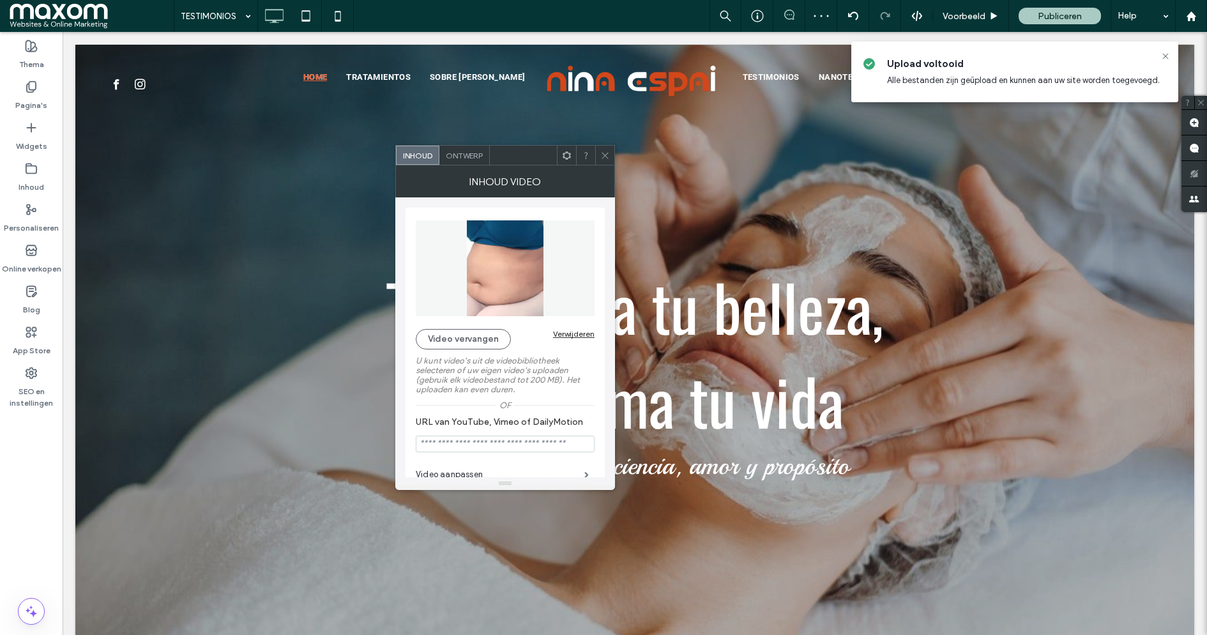
click at [605, 149] on span at bounding box center [605, 155] width 10 height 19
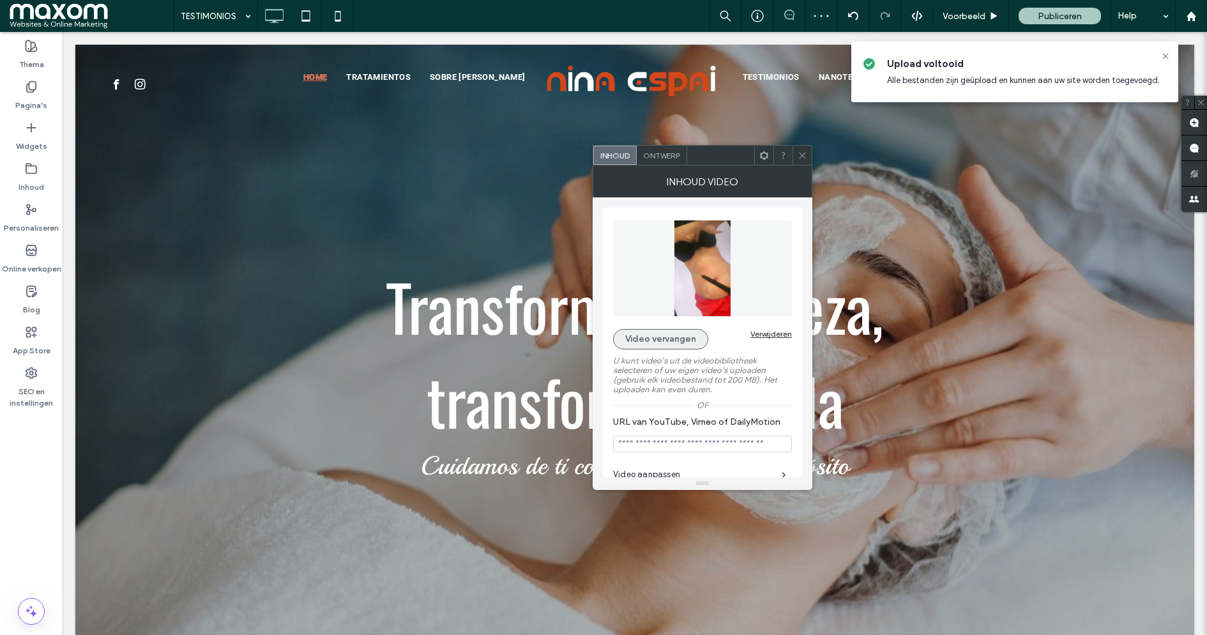
click at [691, 341] on button "Video vervangen" at bounding box center [660, 339] width 95 height 20
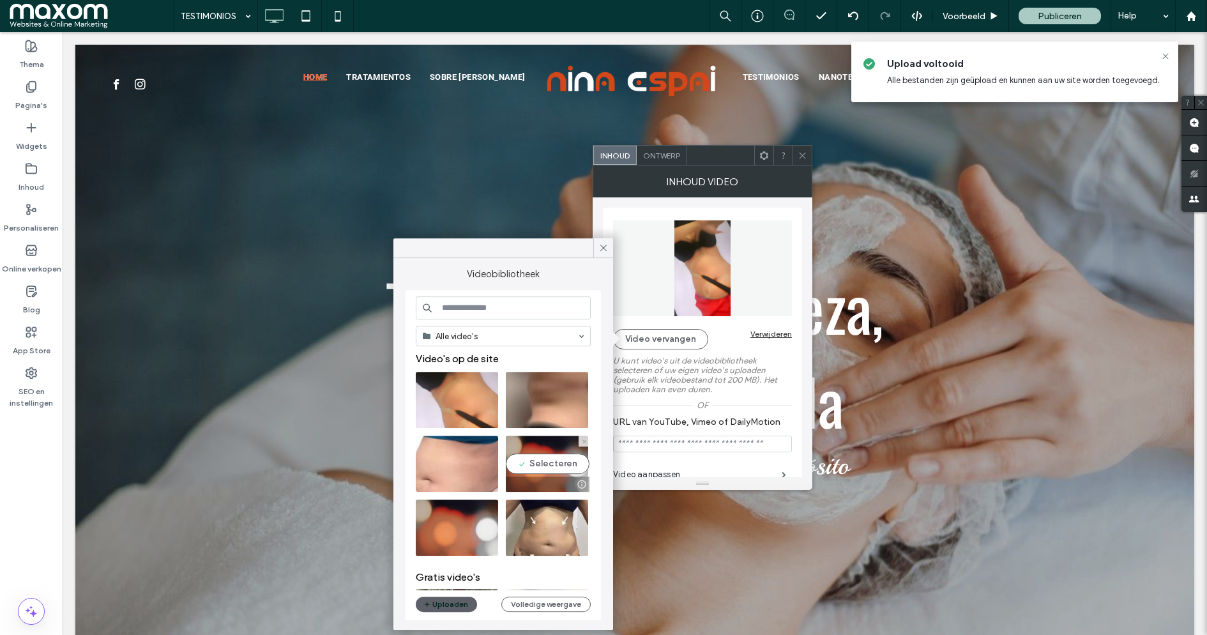
click at [548, 460] on video at bounding box center [547, 463] width 82 height 56
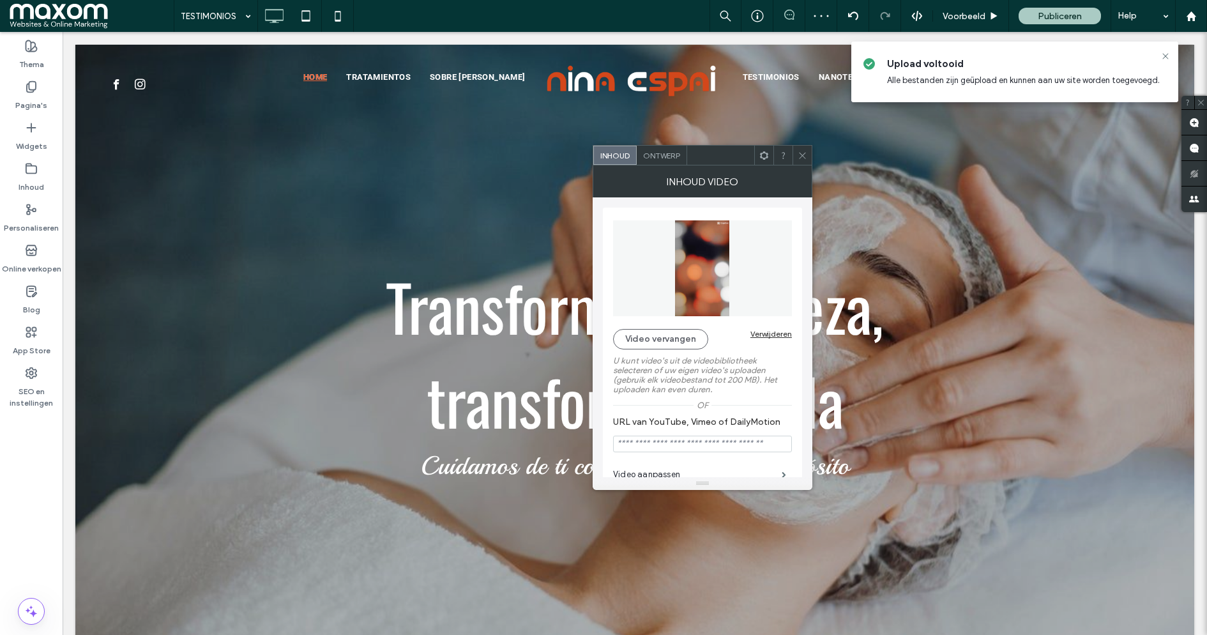
click at [803, 152] on icon at bounding box center [802, 156] width 10 height 10
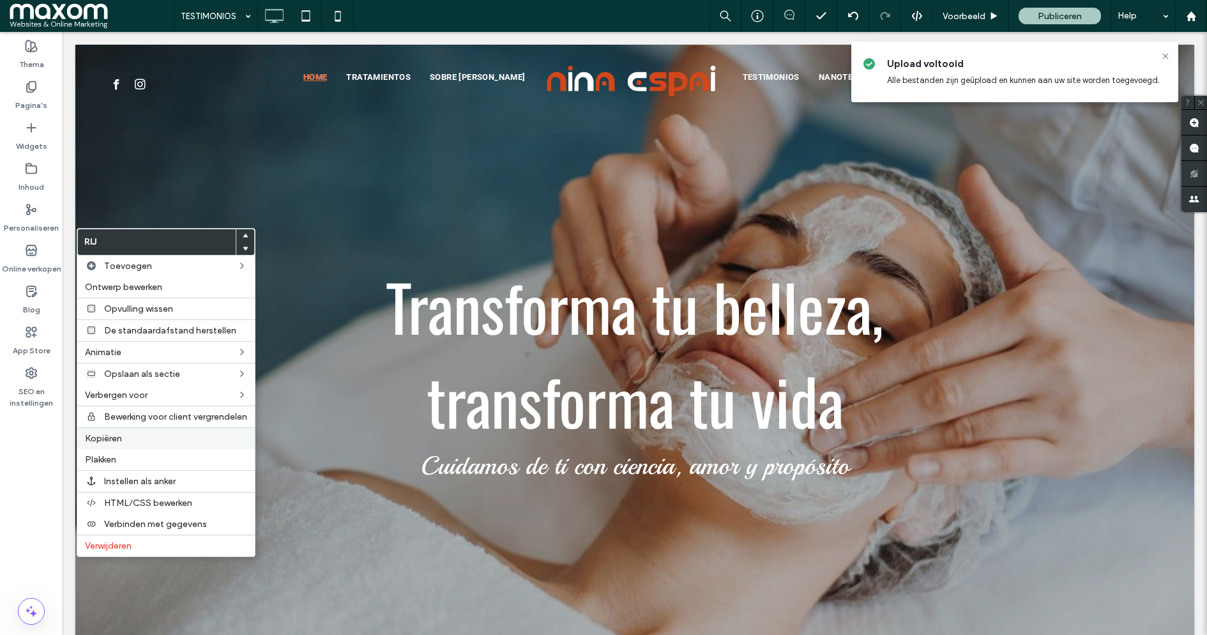
click at [149, 436] on label "Kopiëren" at bounding box center [166, 438] width 162 height 11
click at [114, 458] on span "Plakken" at bounding box center [100, 459] width 31 height 11
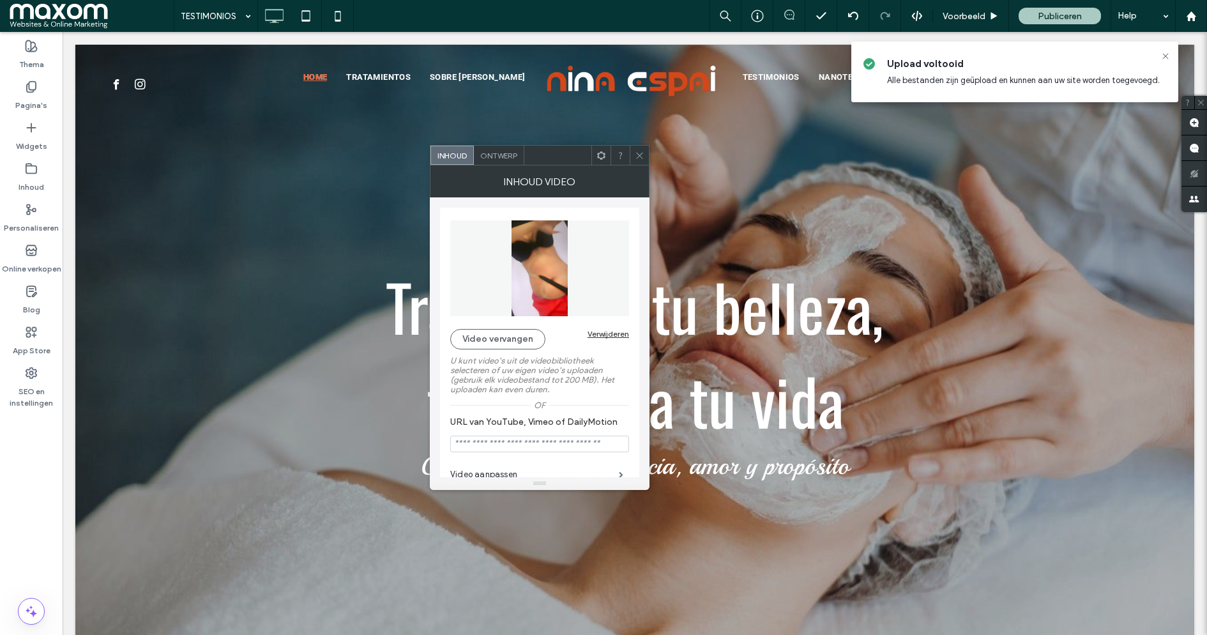
click at [507, 349] on label "U kunt video's uit de videobibliotheek selecteren of uw eigen video's uploaden …" at bounding box center [539, 374] width 179 height 51
click at [506, 340] on button "Video vervangen" at bounding box center [497, 339] width 95 height 20
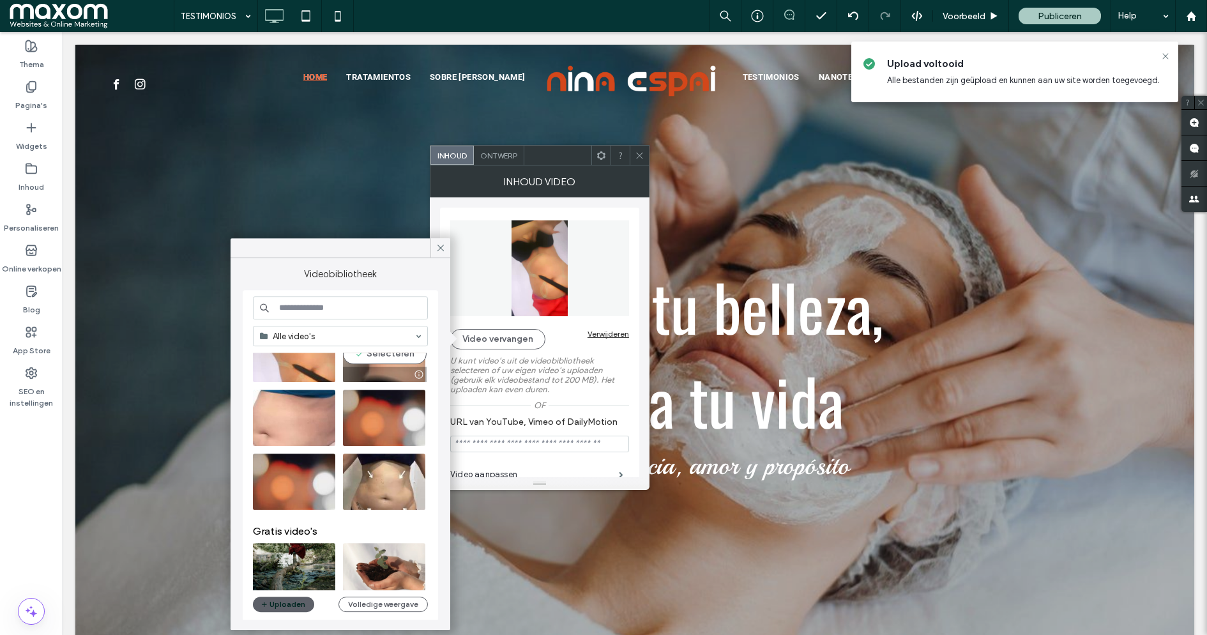
scroll to position [47, 0]
click at [309, 478] on video at bounding box center [294, 481] width 82 height 56
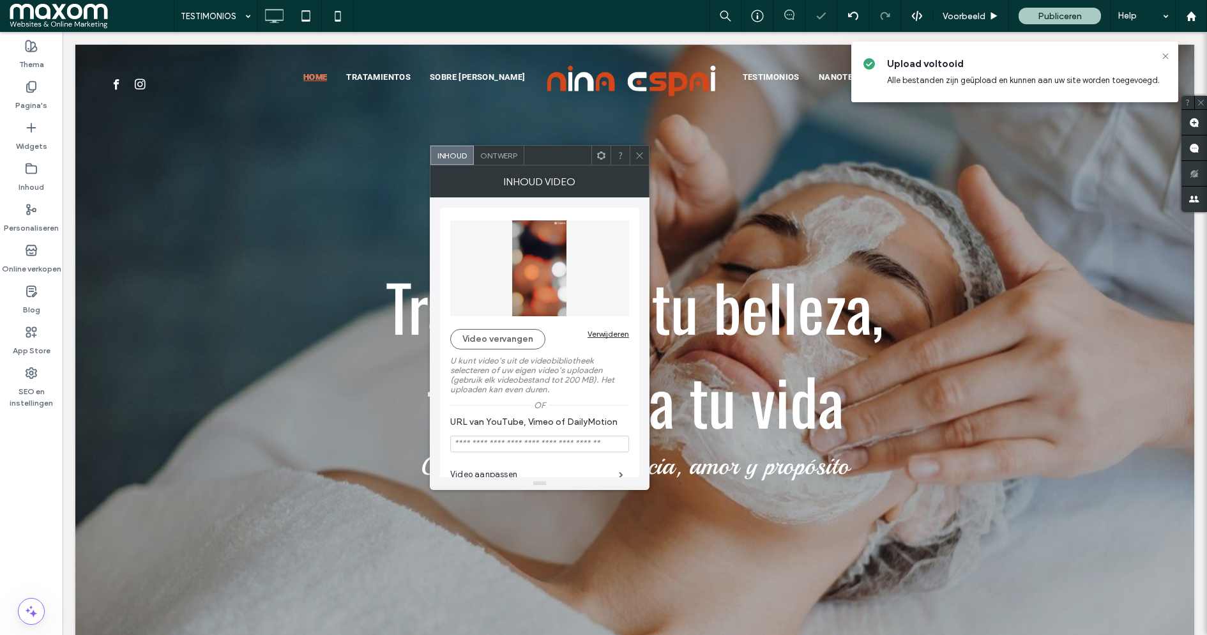
click at [639, 151] on icon at bounding box center [640, 156] width 10 height 10
click at [479, 343] on button "Video vervangen" at bounding box center [497, 339] width 95 height 20
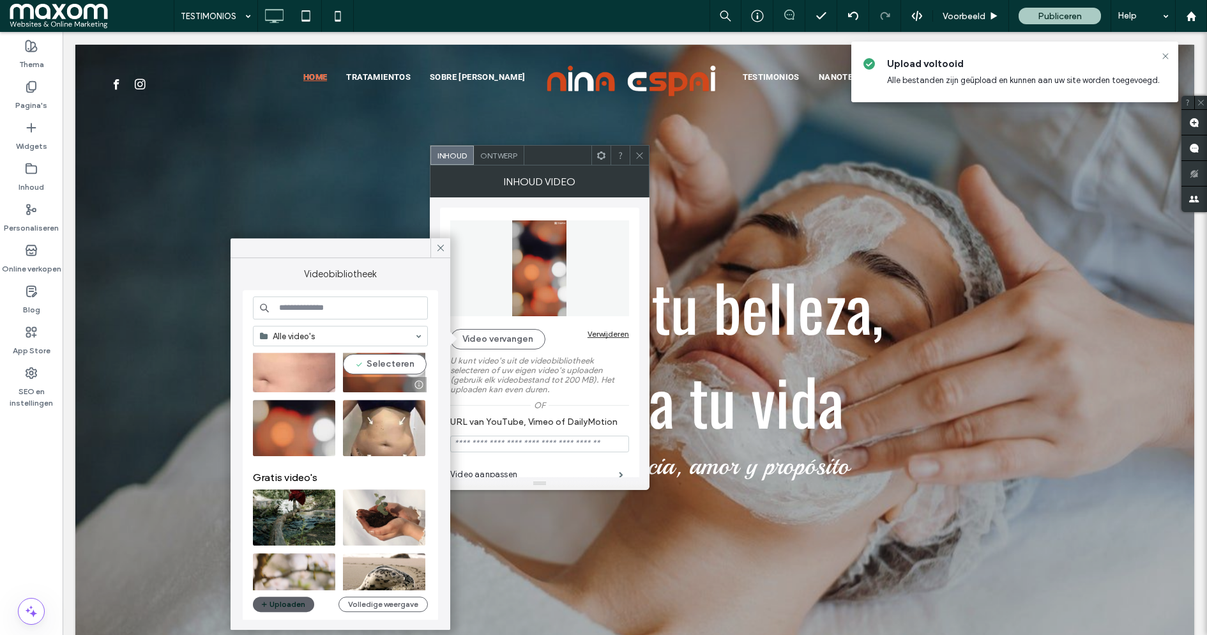
scroll to position [110, 0]
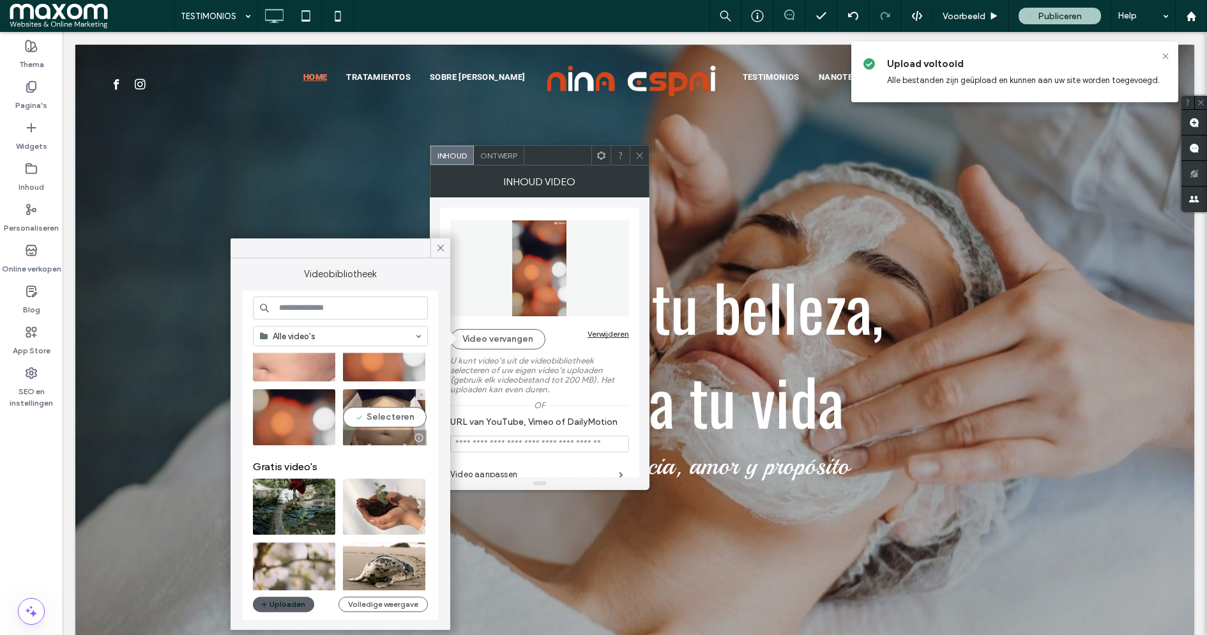
click at [386, 414] on video at bounding box center [384, 417] width 82 height 56
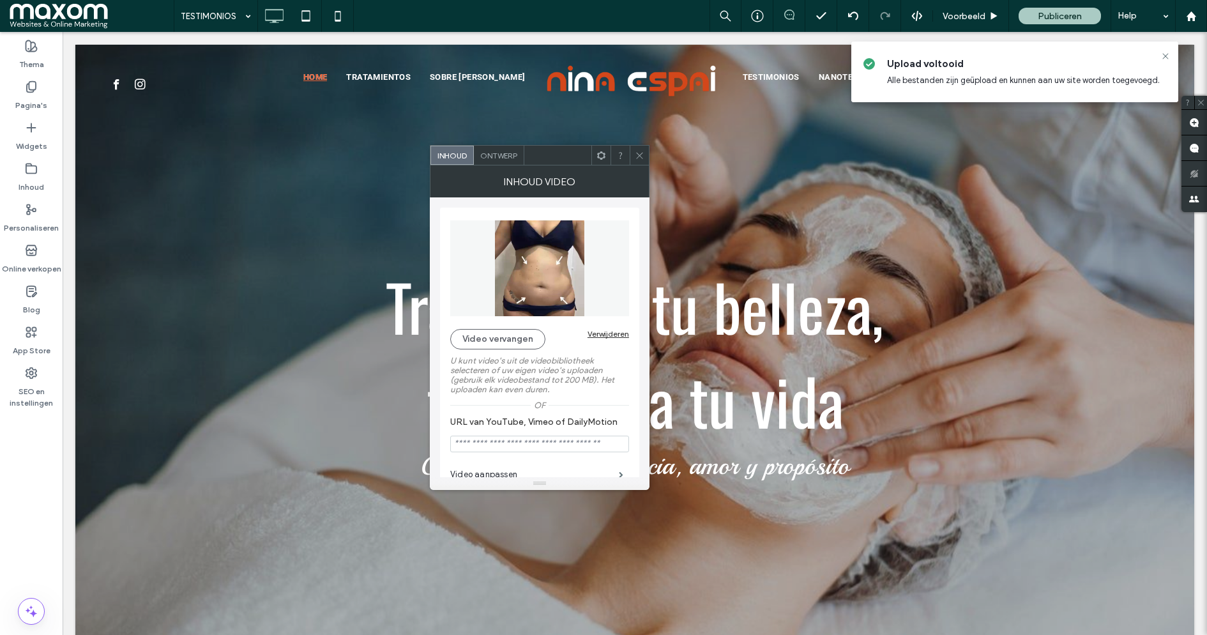
click at [642, 151] on icon at bounding box center [640, 156] width 10 height 10
click at [637, 149] on span at bounding box center [640, 155] width 10 height 19
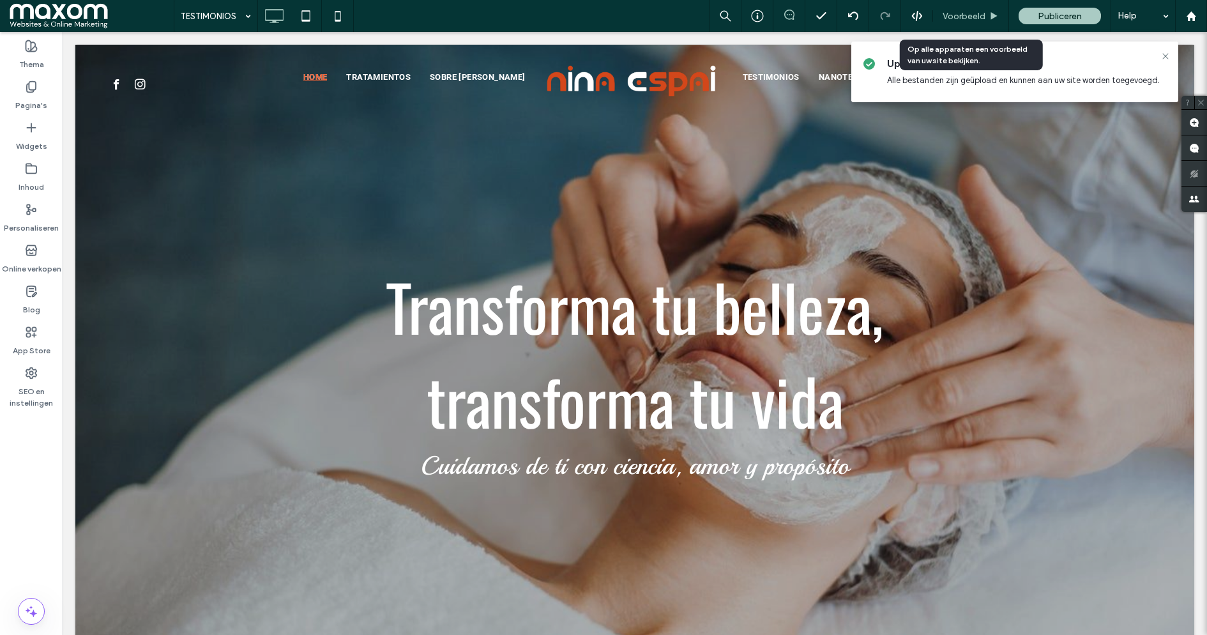
click at [969, 19] on span "Voorbeeld" at bounding box center [963, 16] width 43 height 11
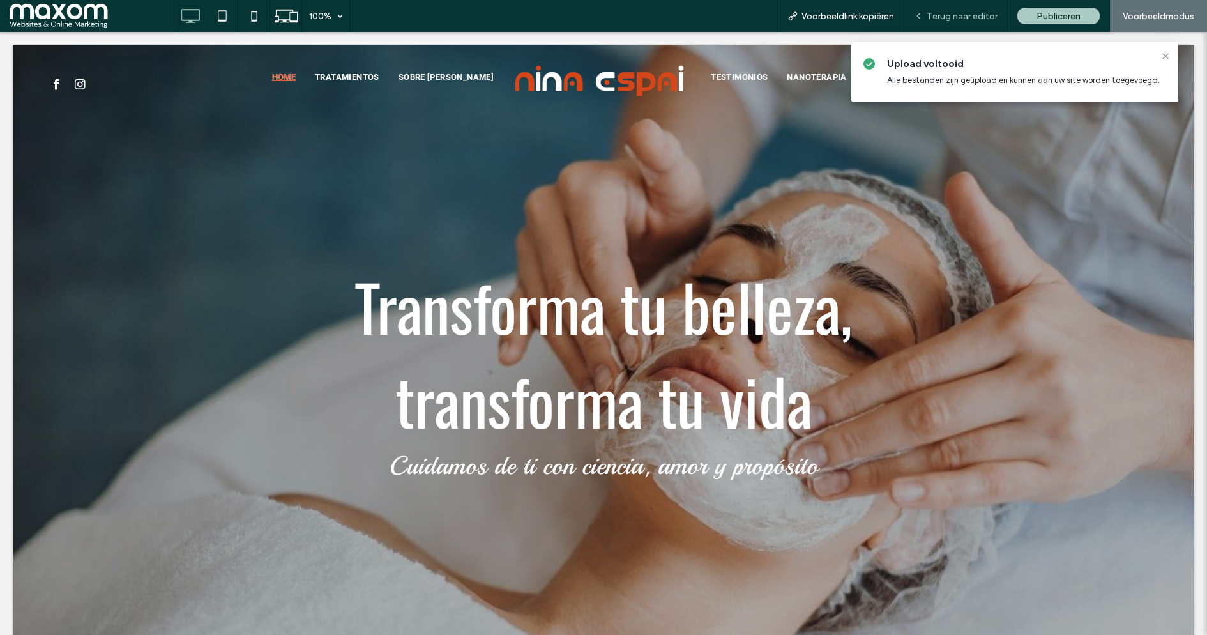
click at [983, 21] on div "Terug naar editor" at bounding box center [955, 16] width 103 height 32
click at [971, 18] on span "Terug naar editor" at bounding box center [961, 16] width 71 height 11
